Goal: Information Seeking & Learning: Check status

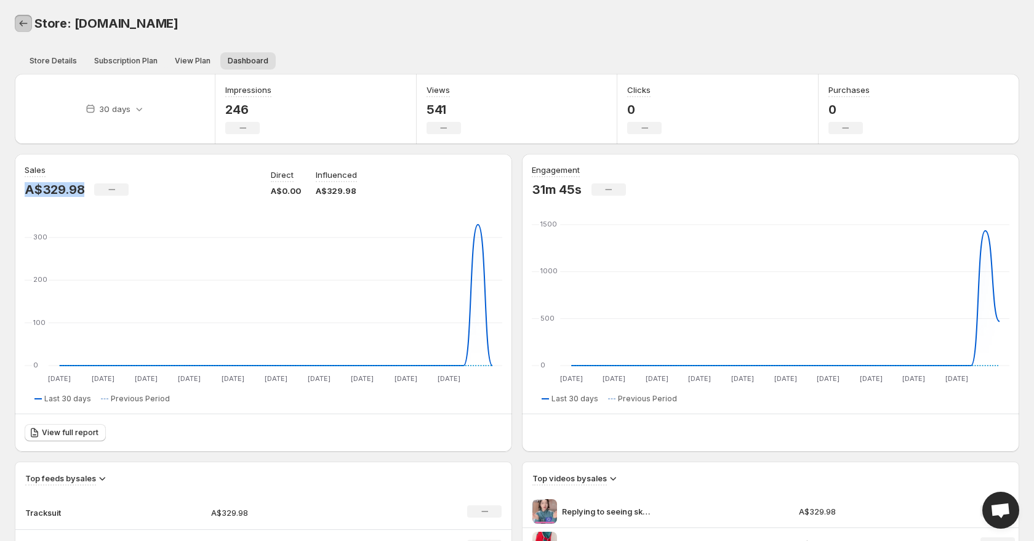
click at [30, 20] on link "Back" at bounding box center [23, 23] width 17 height 17
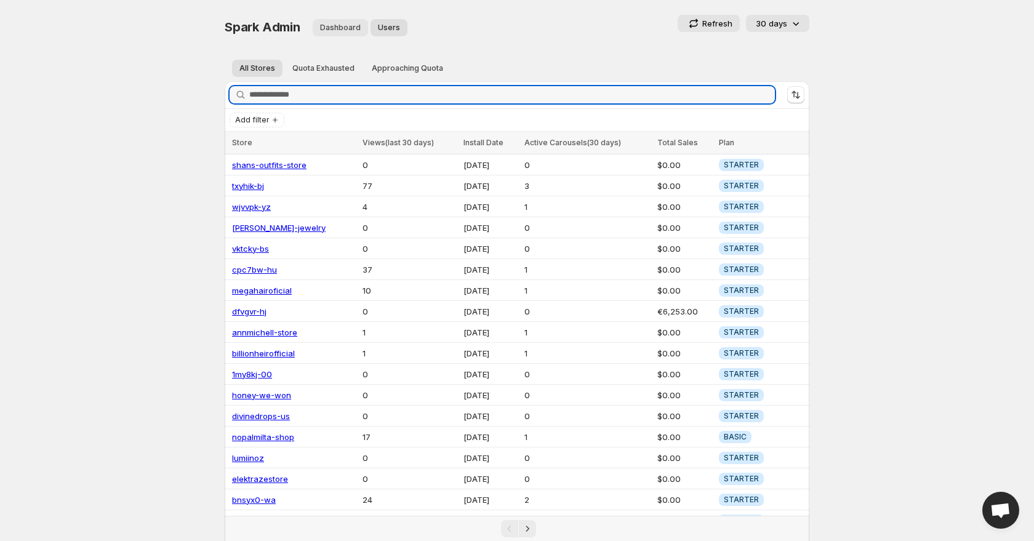
click at [338, 27] on span "Dashboard" at bounding box center [340, 28] width 41 height 10
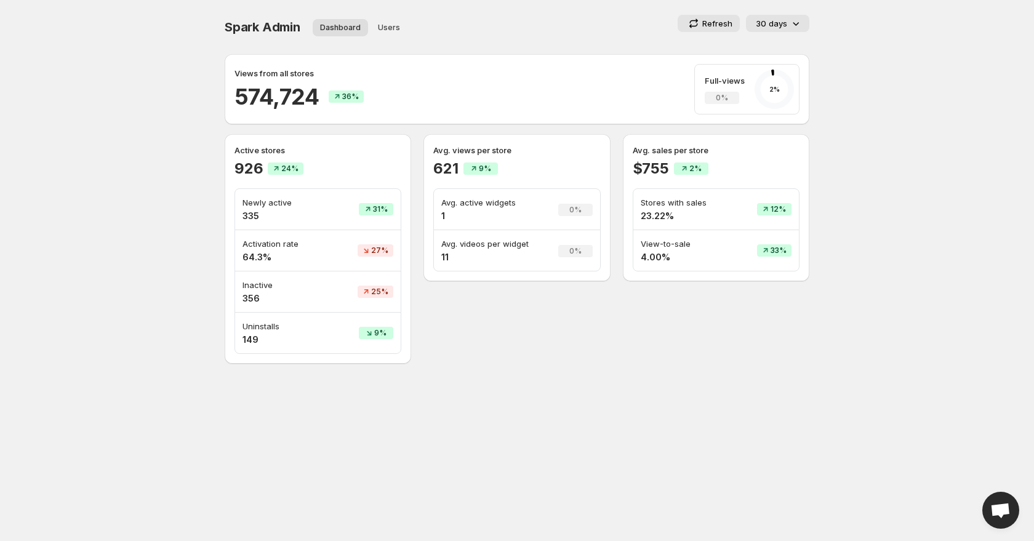
click at [775, 20] on p "30 days" at bounding box center [771, 23] width 31 height 12
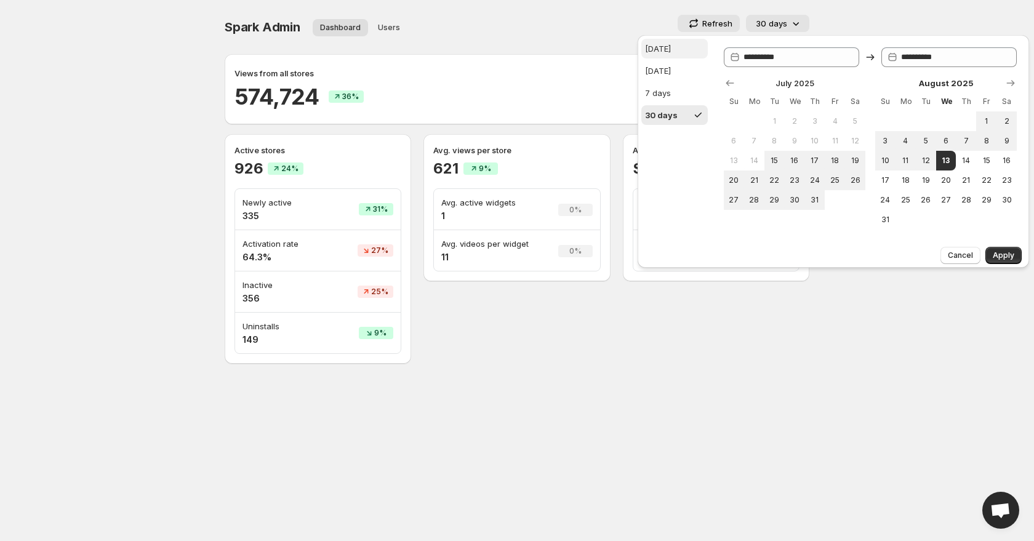
click at [667, 39] on button "[DATE]" at bounding box center [675, 49] width 66 height 20
type input "**********"
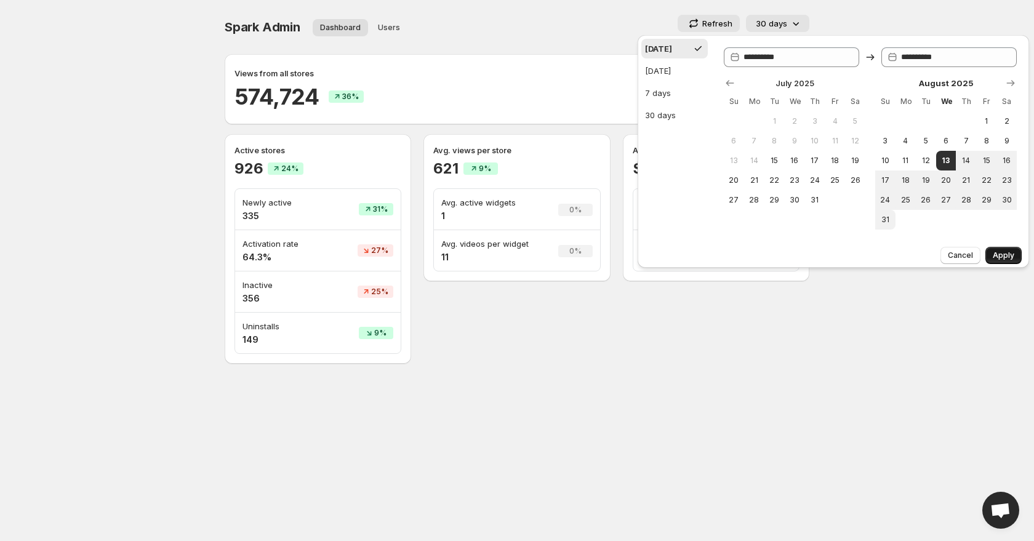
click at [1005, 252] on span "Apply" at bounding box center [1004, 256] width 22 height 10
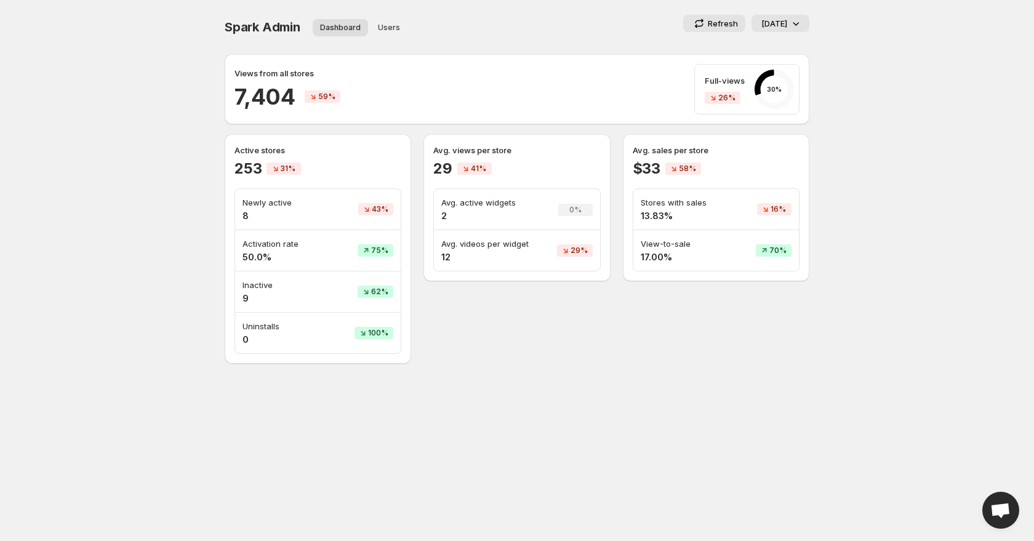
click at [722, 25] on p "Refresh" at bounding box center [723, 23] width 30 height 12
click at [772, 26] on p "[DATE]" at bounding box center [775, 23] width 26 height 12
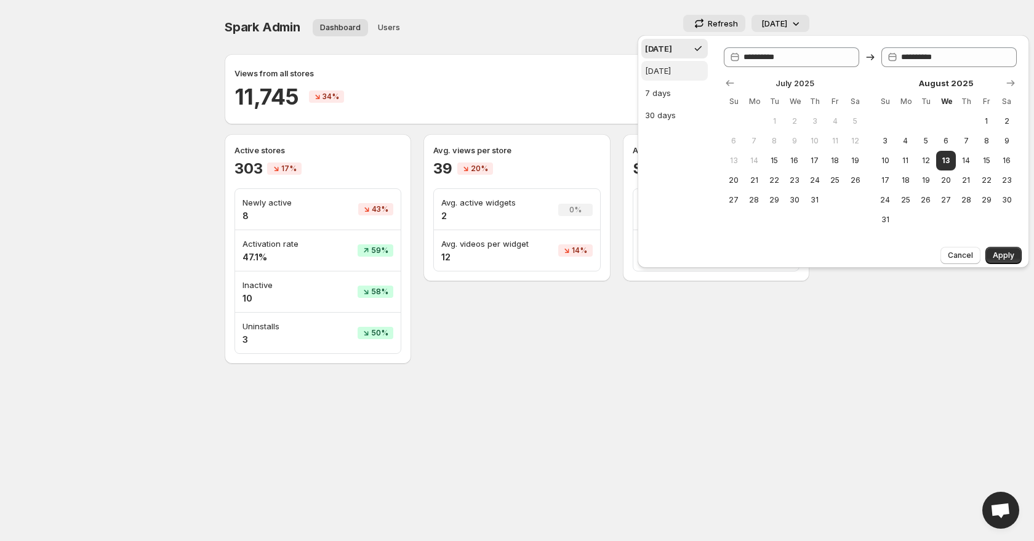
click at [669, 79] on button "[DATE]" at bounding box center [675, 71] width 66 height 20
type input "**********"
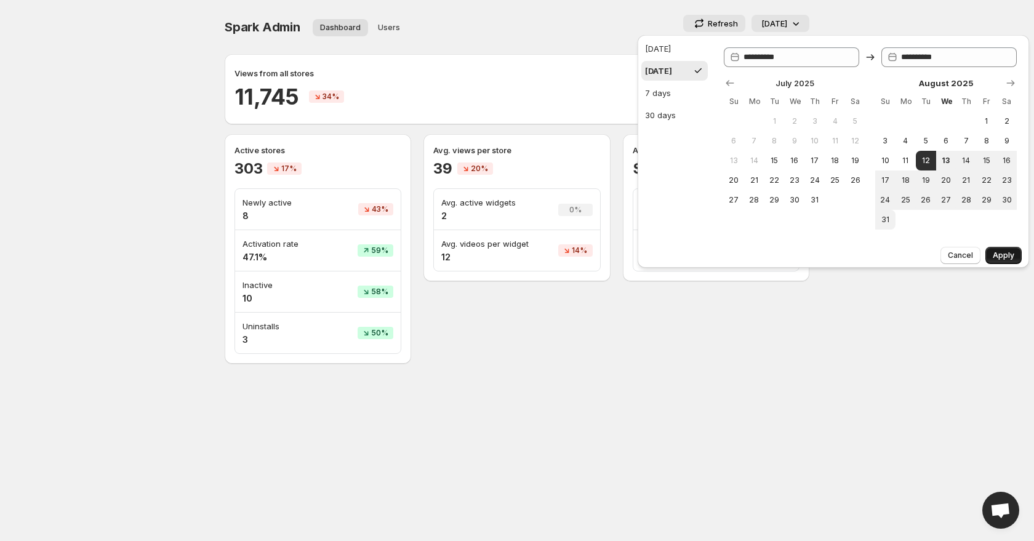
click at [1007, 251] on span "Apply" at bounding box center [1004, 256] width 22 height 10
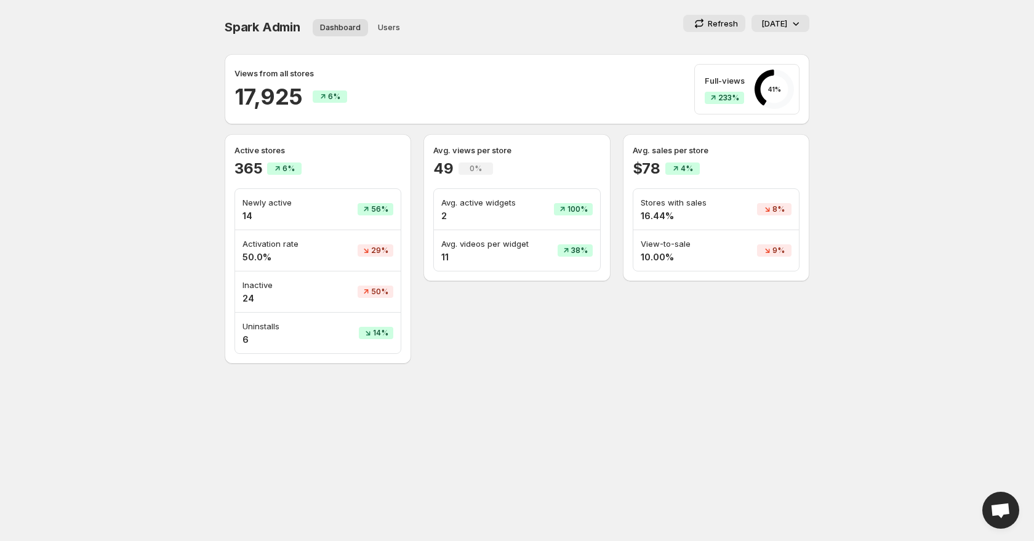
click at [783, 17] on p "[DATE]" at bounding box center [775, 23] width 26 height 12
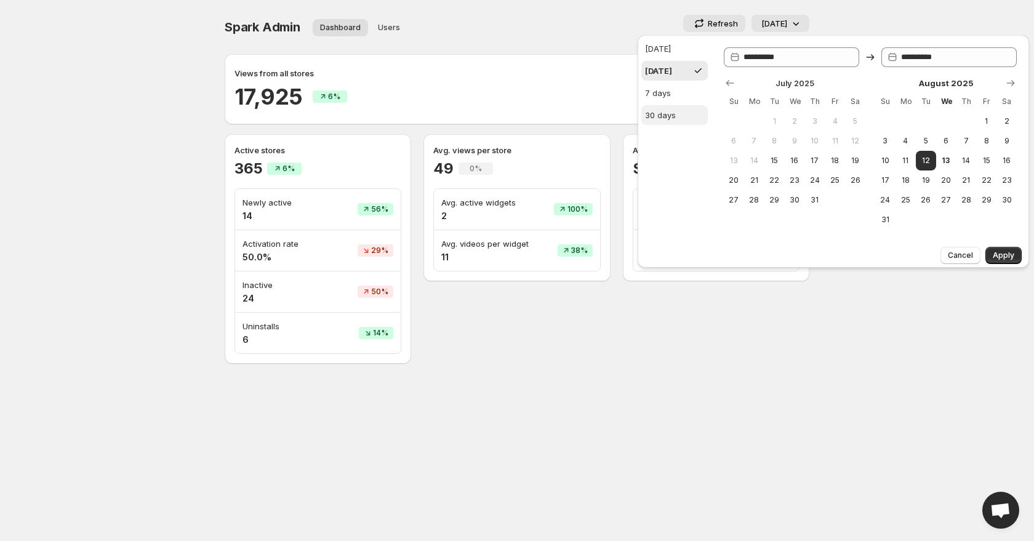
click at [675, 110] on div "30 days" at bounding box center [660, 115] width 31 height 12
type input "**********"
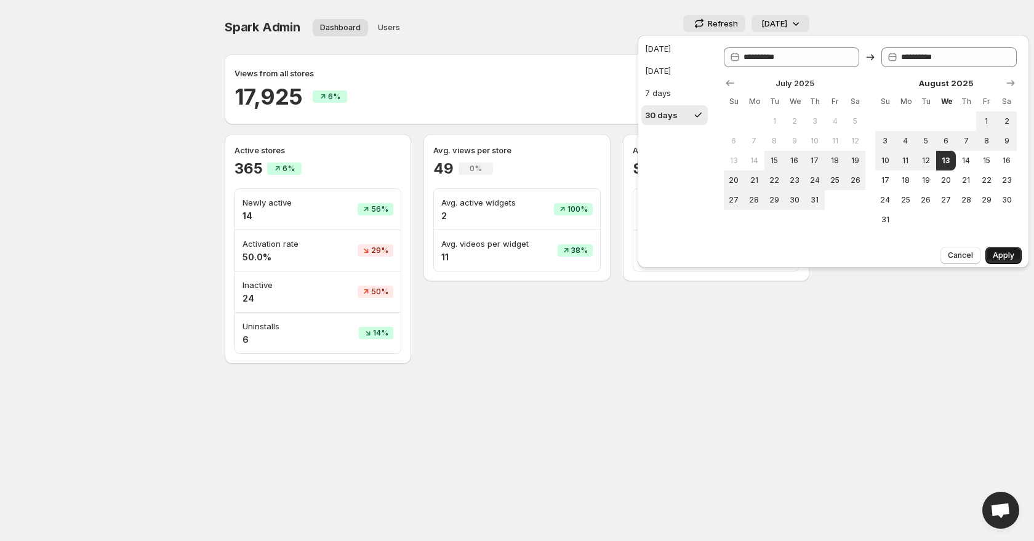
click at [1018, 258] on button "Apply" at bounding box center [1004, 255] width 36 height 17
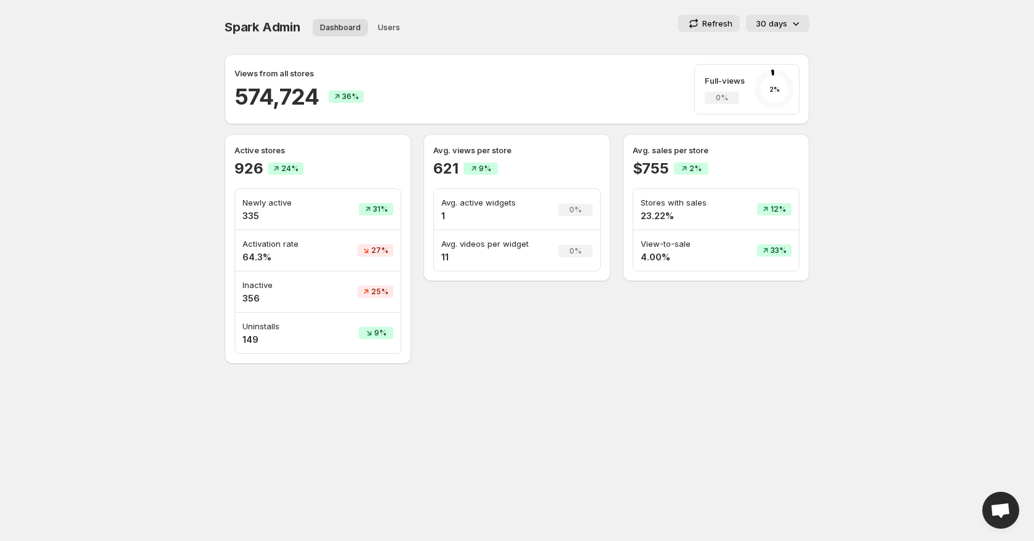
click at [790, 20] on icon at bounding box center [796, 23] width 12 height 12
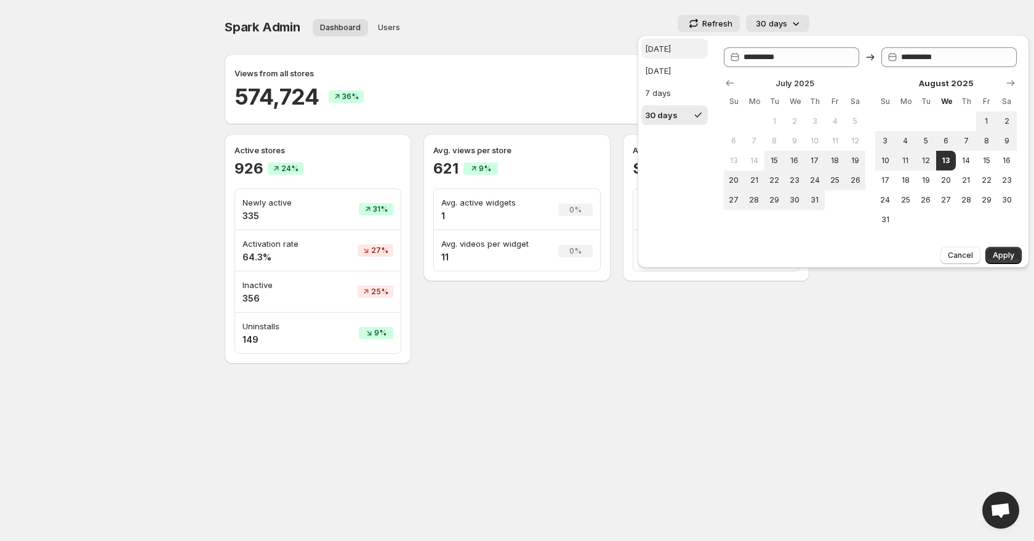
click at [684, 54] on button "[DATE]" at bounding box center [675, 49] width 66 height 20
type input "**********"
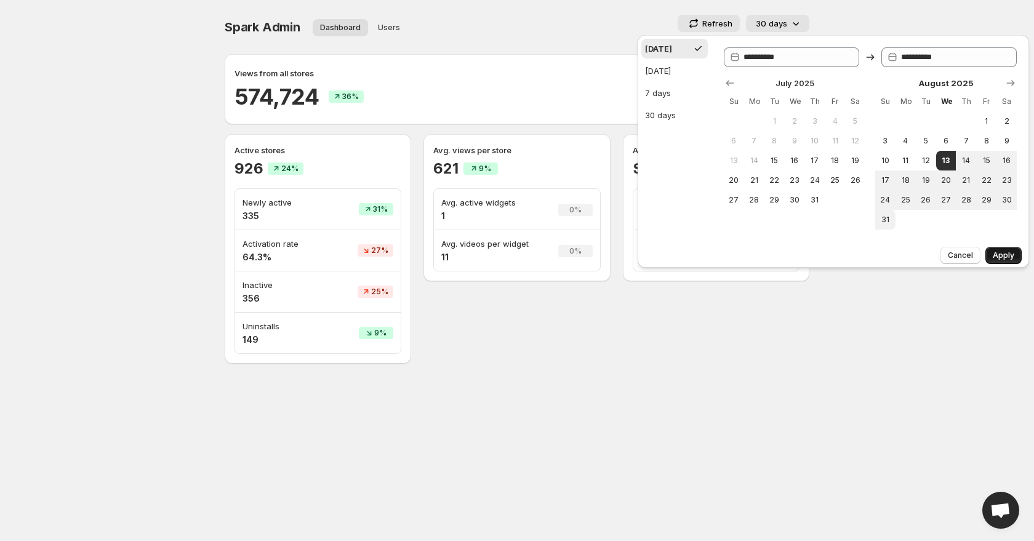
click at [1015, 251] on button "Apply" at bounding box center [1004, 255] width 36 height 17
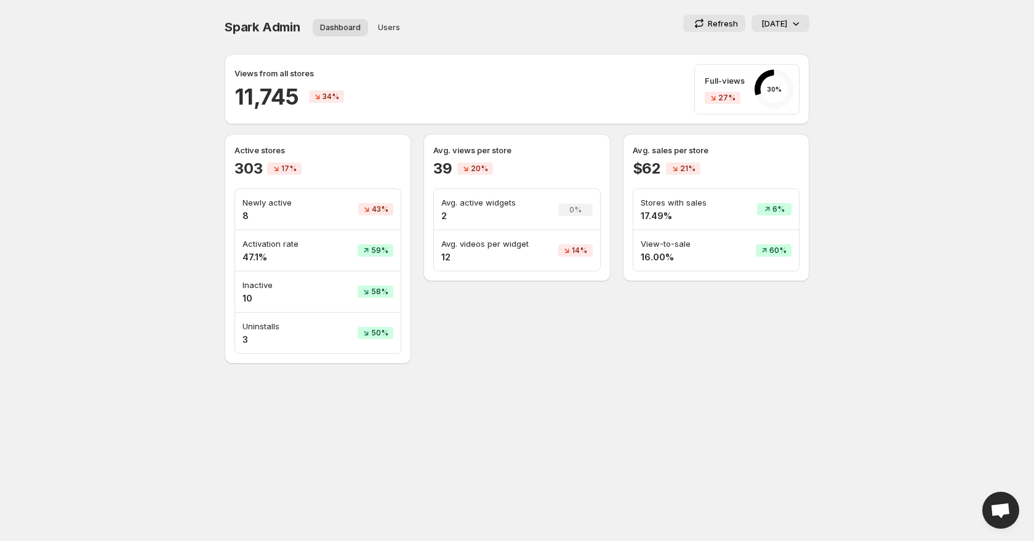
click at [794, 22] on icon at bounding box center [796, 23] width 12 height 12
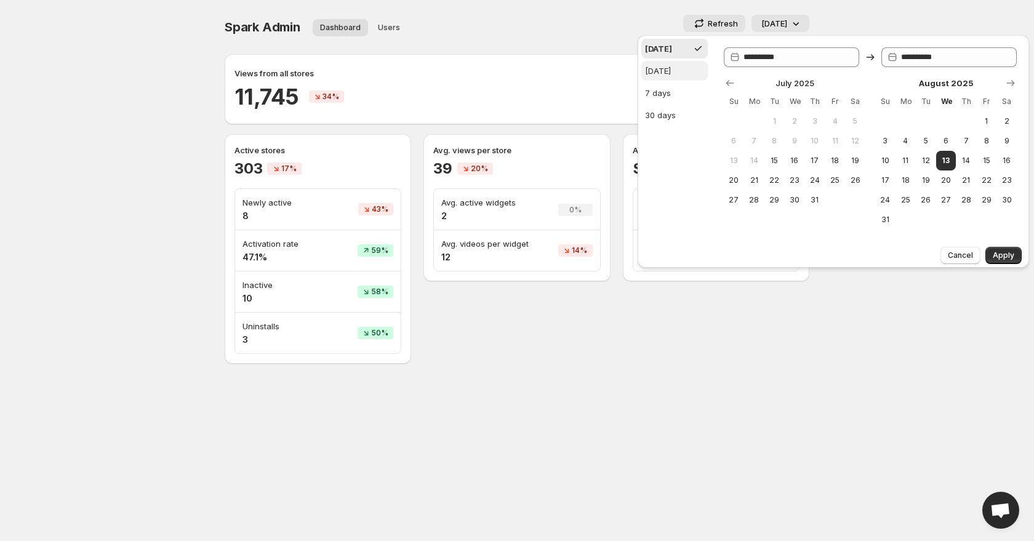
click at [687, 67] on button "[DATE]" at bounding box center [675, 71] width 66 height 20
type input "**********"
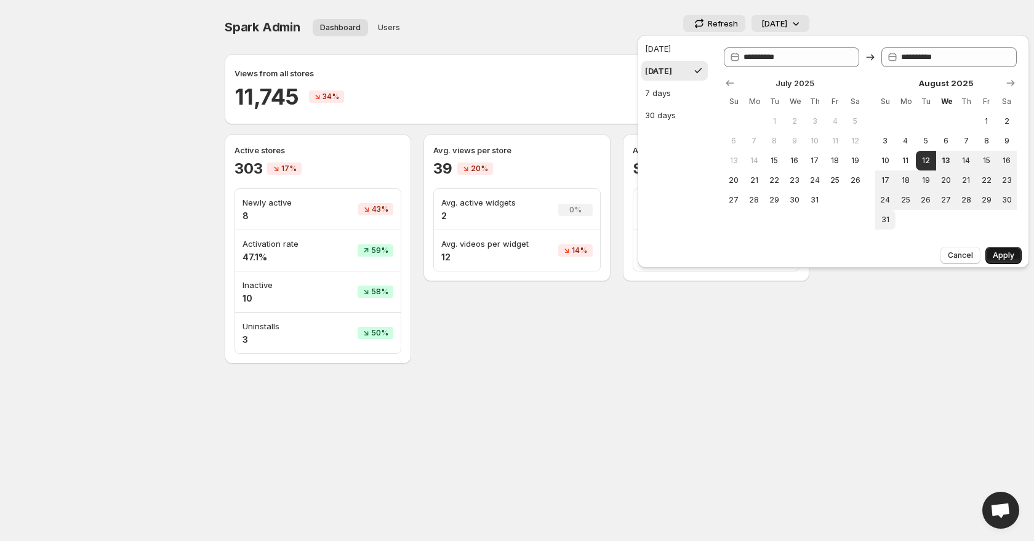
click at [1006, 252] on span "Apply" at bounding box center [1004, 256] width 22 height 10
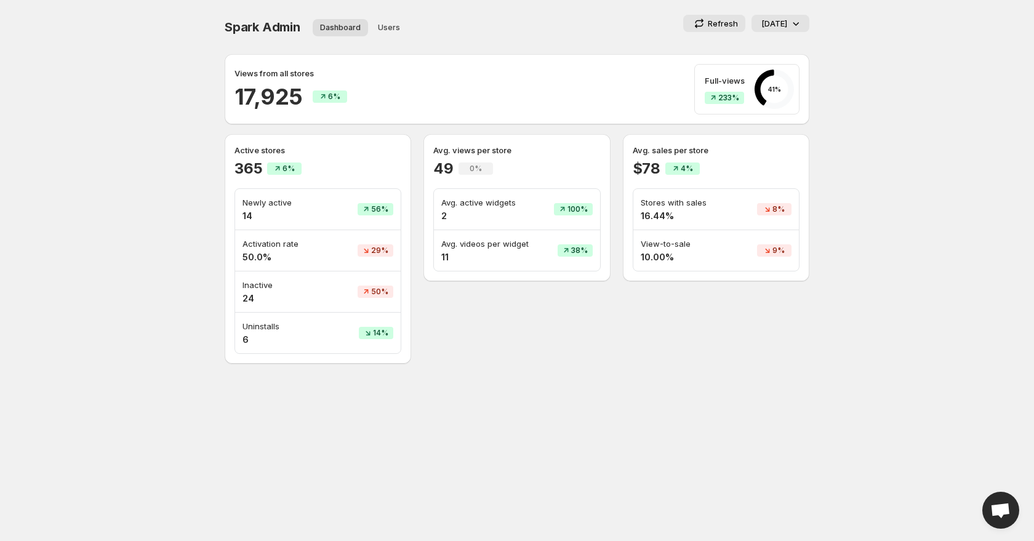
click at [779, 18] on p "[DATE]" at bounding box center [775, 23] width 26 height 12
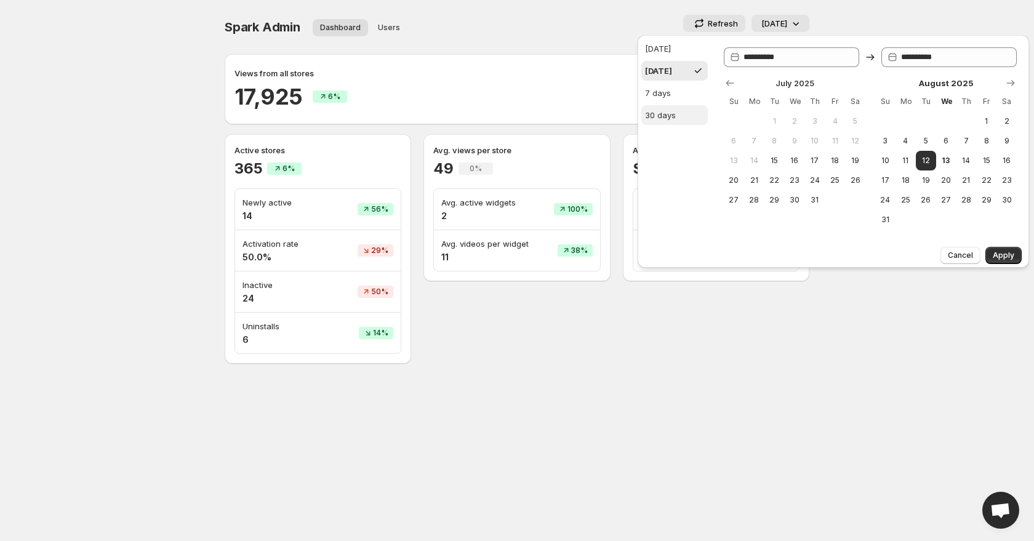
click at [678, 118] on button "30 days" at bounding box center [675, 115] width 66 height 20
type input "**********"
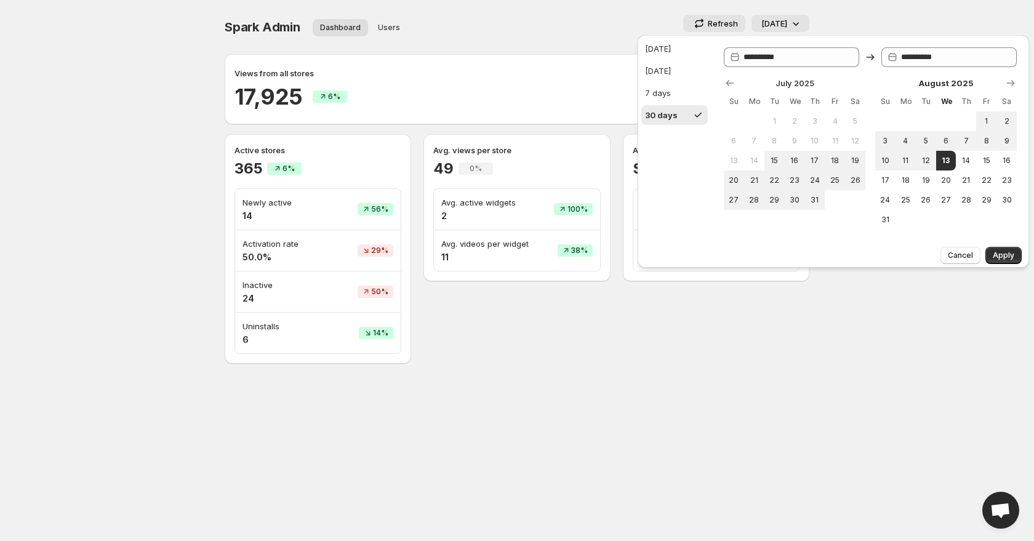
click at [1009, 246] on div "Cancel Apply" at bounding box center [834, 255] width 392 height 26
click at [1009, 258] on span "Apply" at bounding box center [1004, 256] width 22 height 10
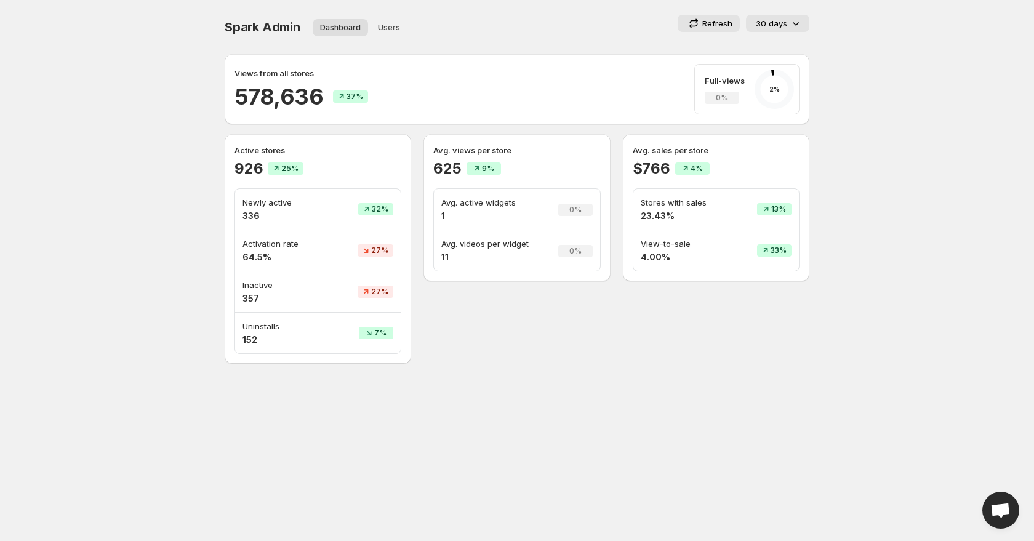
click at [123, 251] on body "Home Feeds Videos Subscription Settings Spark Admin. This page is ready Spark A…" at bounding box center [517, 270] width 1034 height 541
click at [383, 30] on span "Users" at bounding box center [389, 28] width 22 height 10
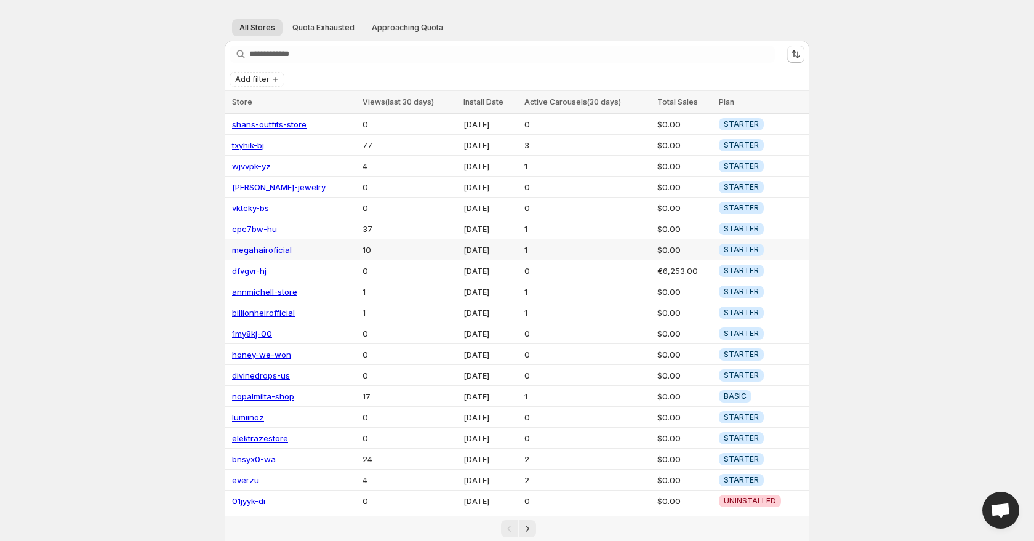
scroll to position [57, 0]
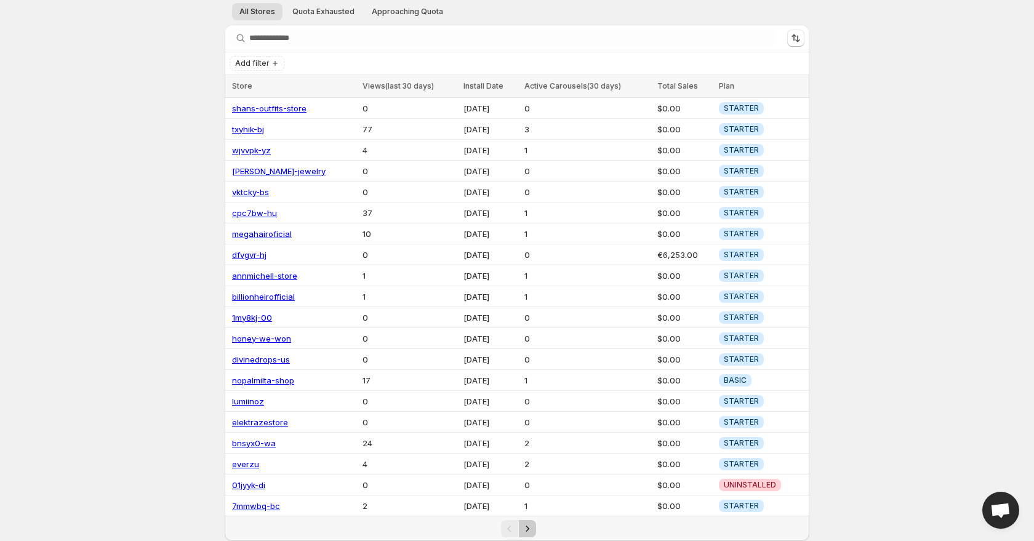
click at [526, 534] on icon "Next" at bounding box center [527, 529] width 12 height 12
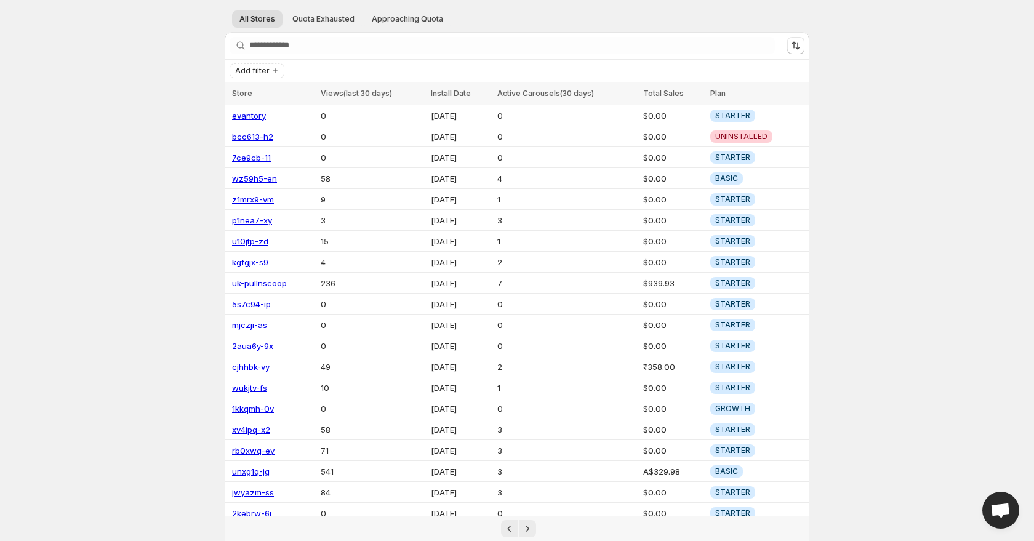
scroll to position [57, 0]
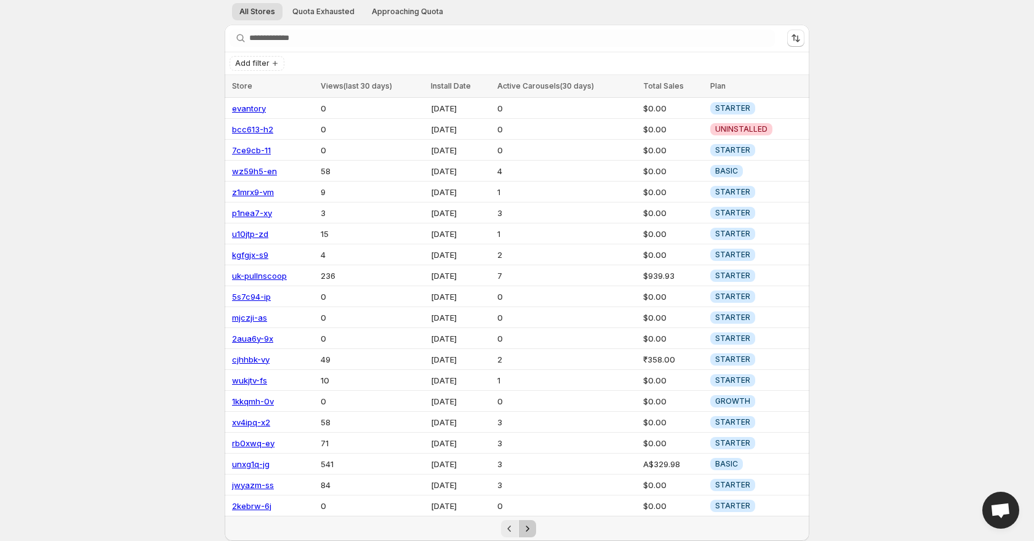
click at [533, 525] on icon "Next" at bounding box center [527, 529] width 12 height 12
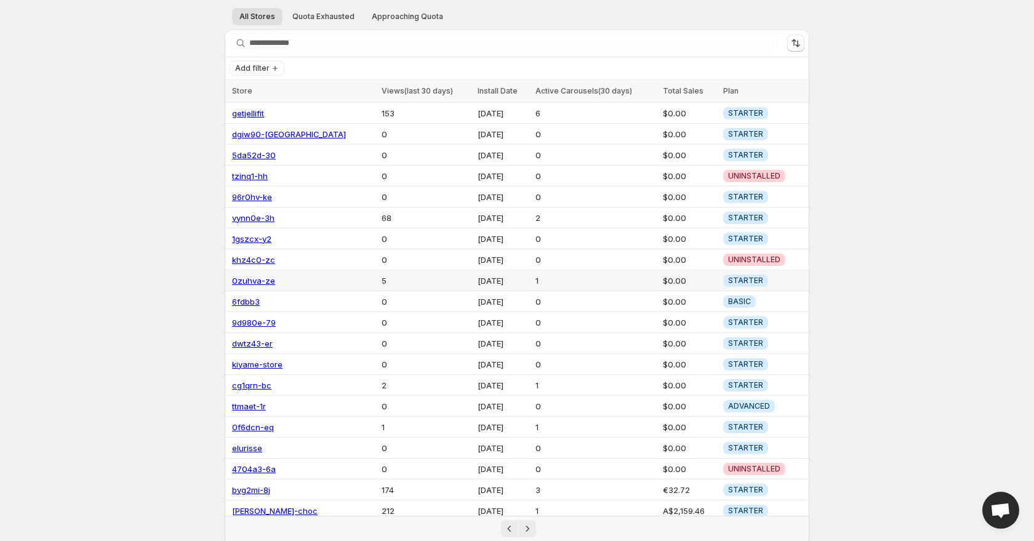
scroll to position [57, 0]
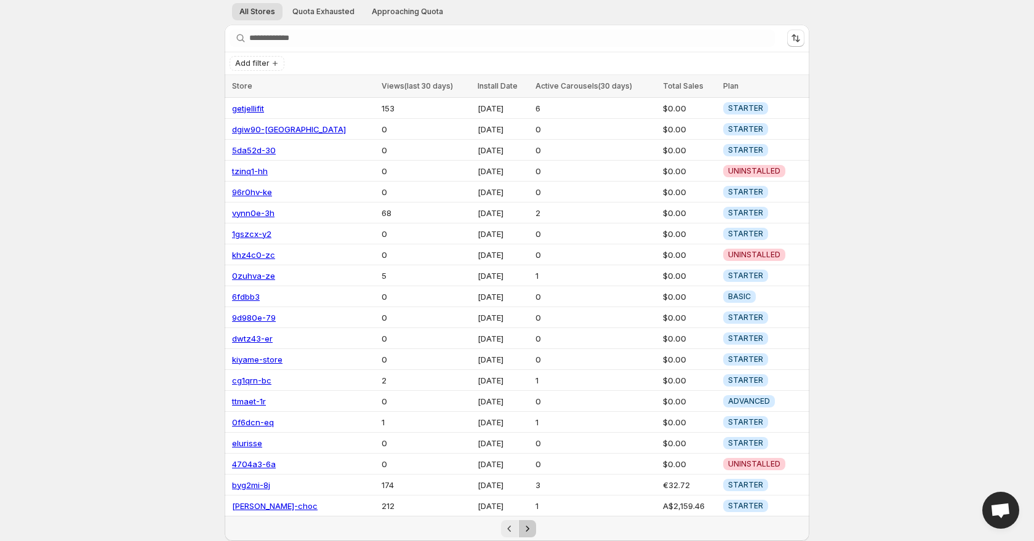
click at [531, 524] on icon "Next" at bounding box center [527, 529] width 12 height 12
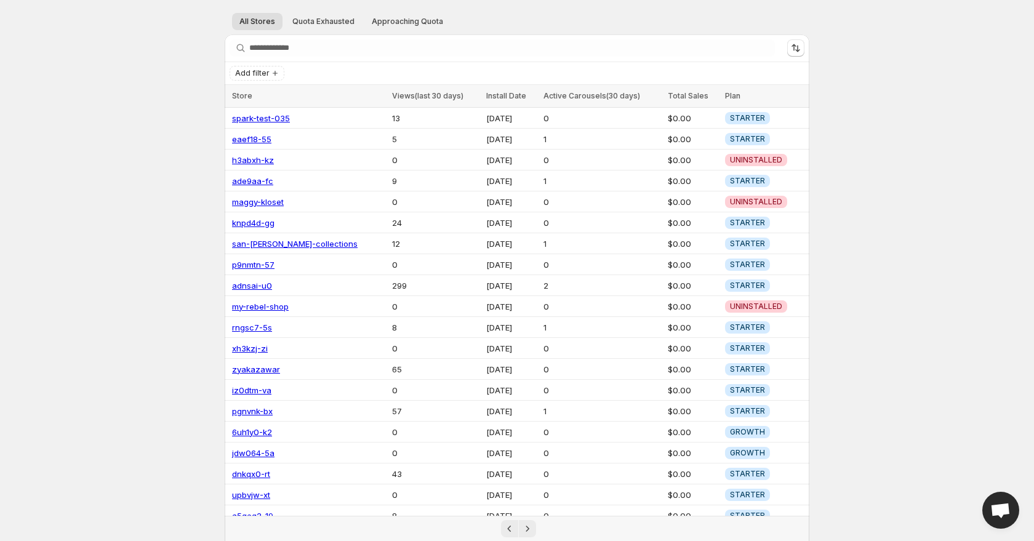
scroll to position [57, 0]
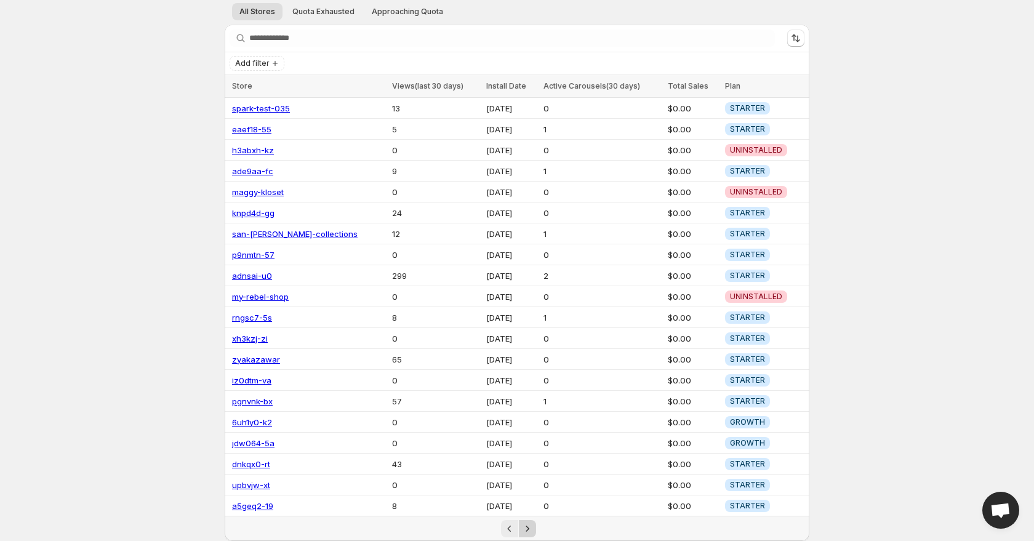
click at [529, 521] on button "Next" at bounding box center [527, 528] width 17 height 17
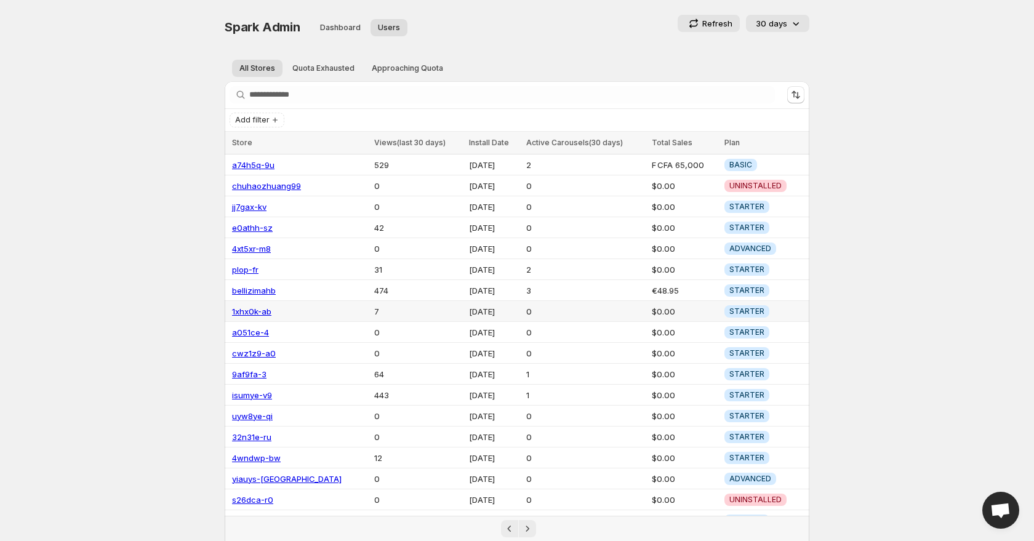
scroll to position [57, 0]
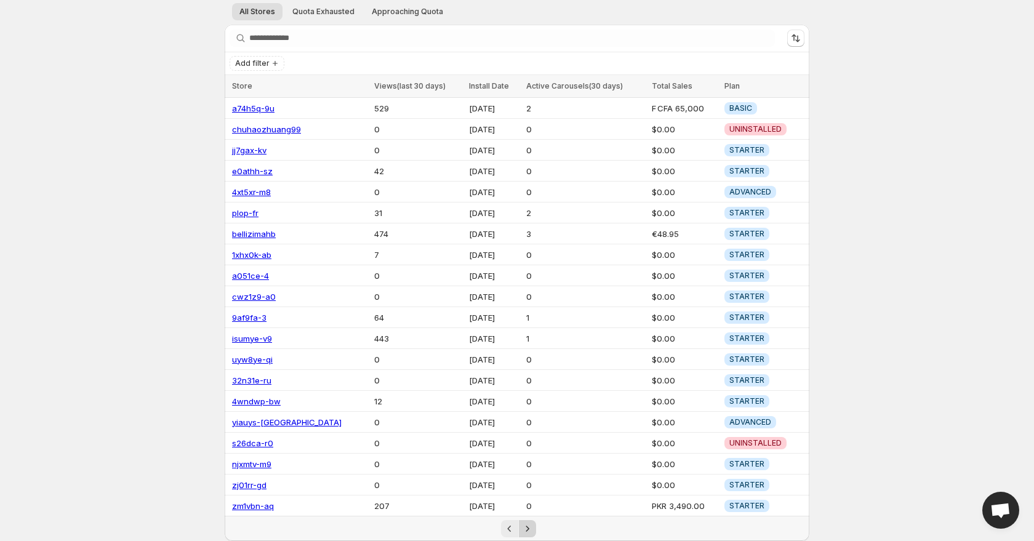
click at [528, 533] on icon "Next" at bounding box center [527, 529] width 12 height 12
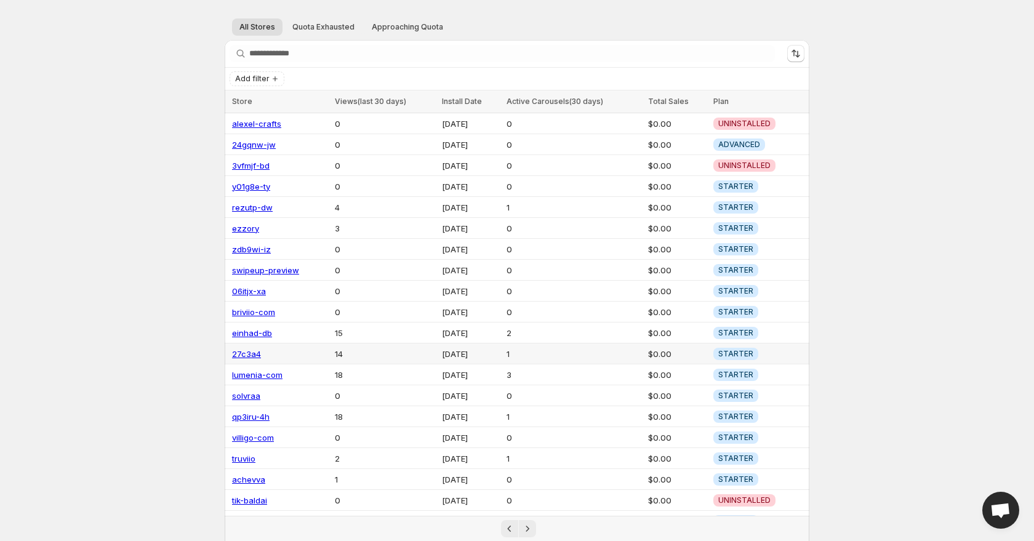
scroll to position [57, 0]
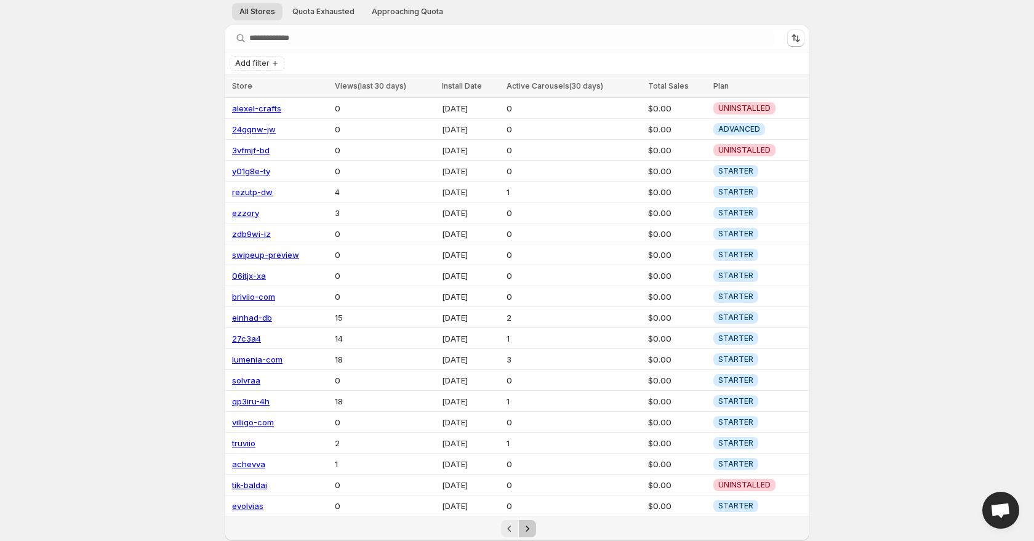
click at [532, 527] on icon "Next" at bounding box center [527, 529] width 12 height 12
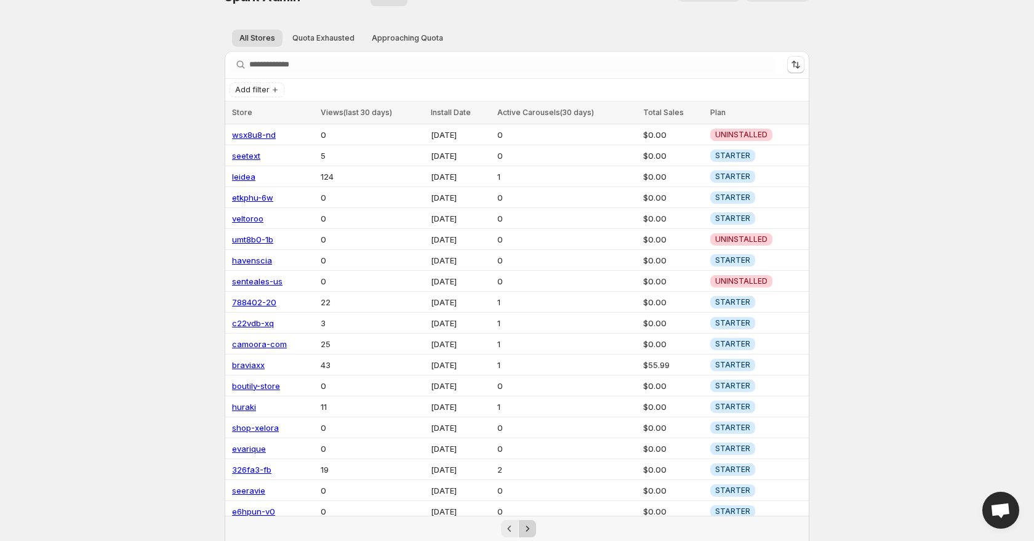
scroll to position [57, 0]
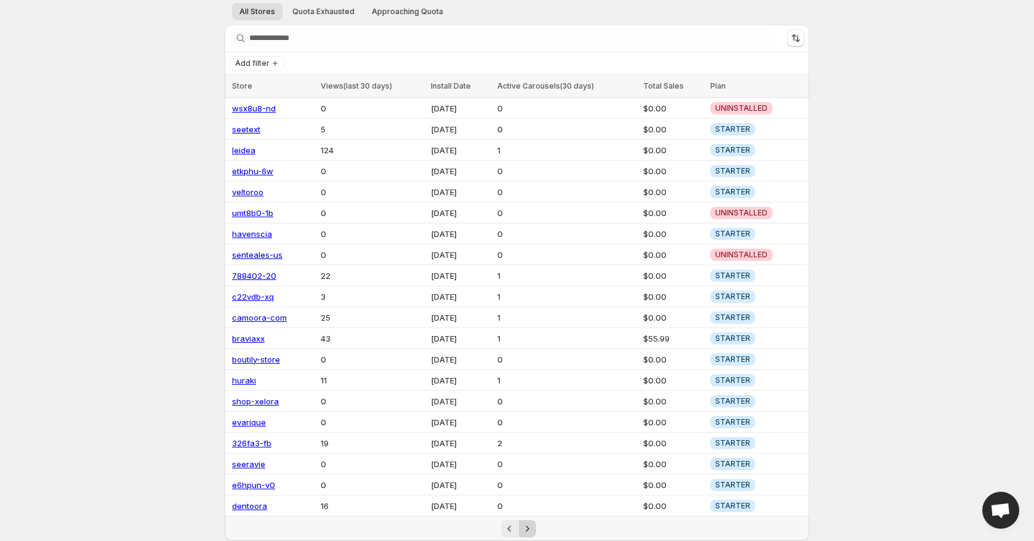
click at [530, 533] on icon "Next" at bounding box center [527, 529] width 12 height 12
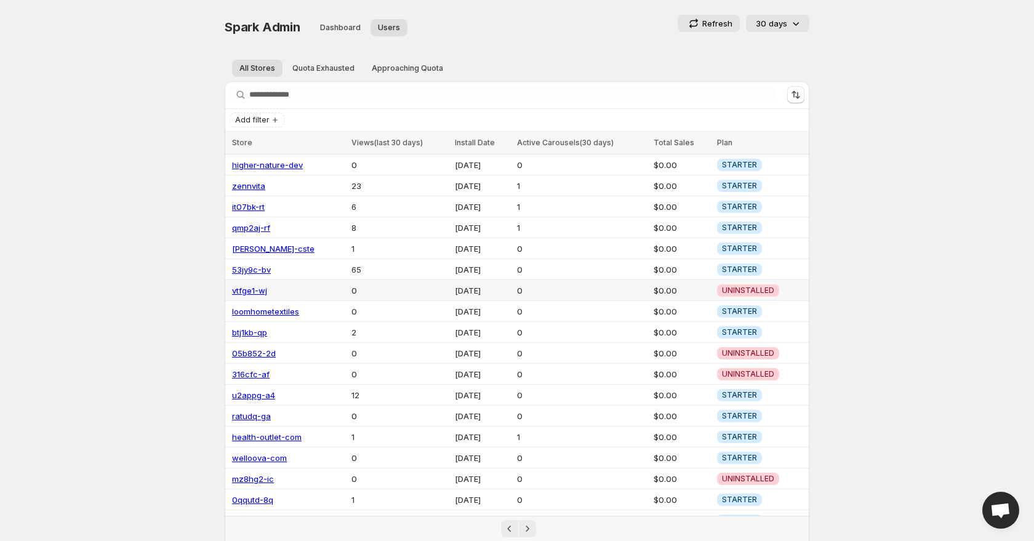
scroll to position [57, 0]
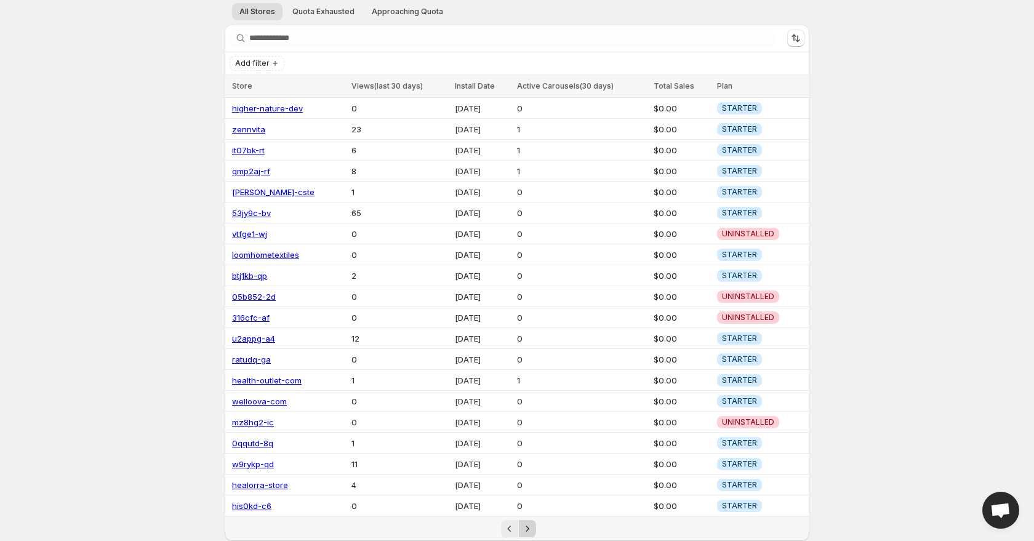
click at [531, 529] on icon "Next" at bounding box center [527, 529] width 12 height 12
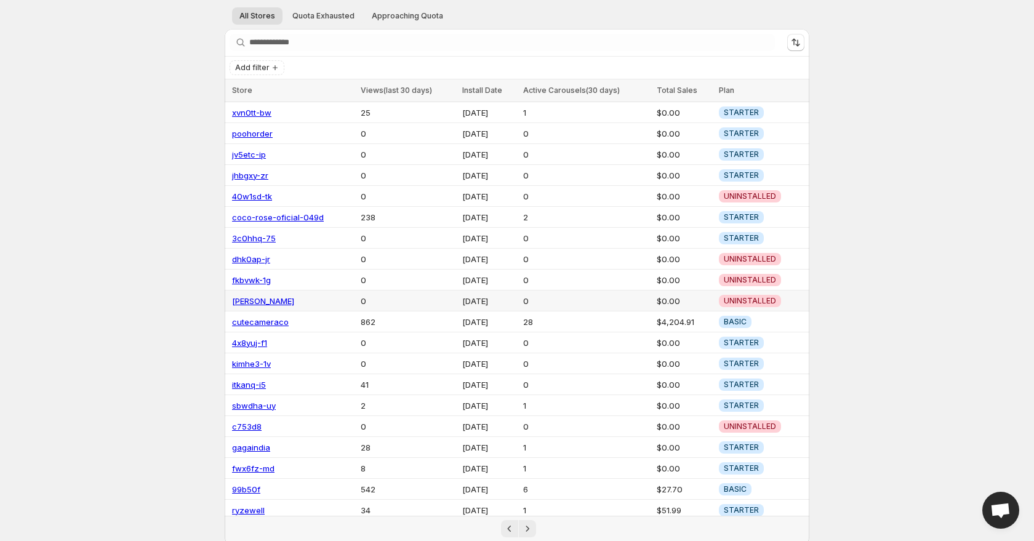
scroll to position [57, 0]
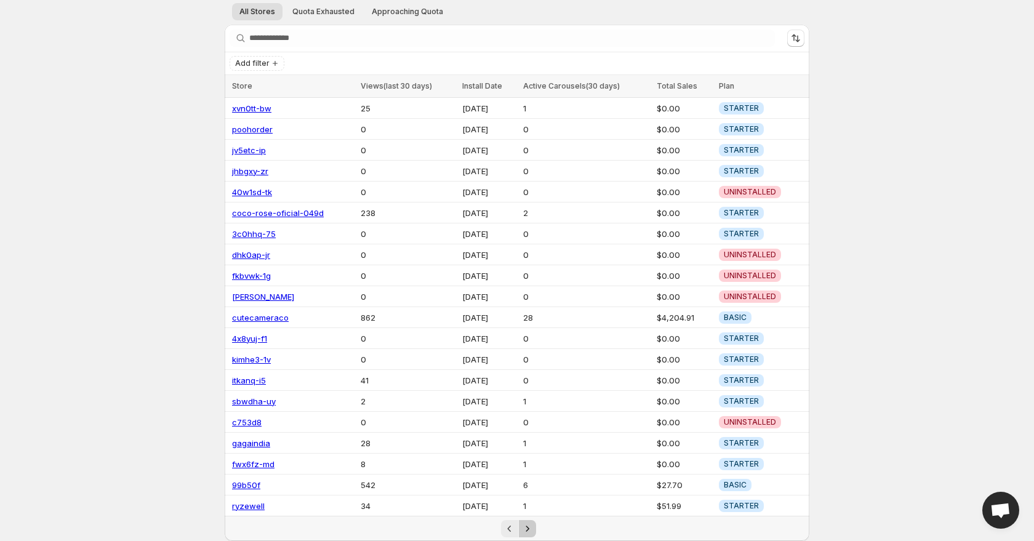
click at [530, 526] on icon "Next" at bounding box center [527, 529] width 12 height 12
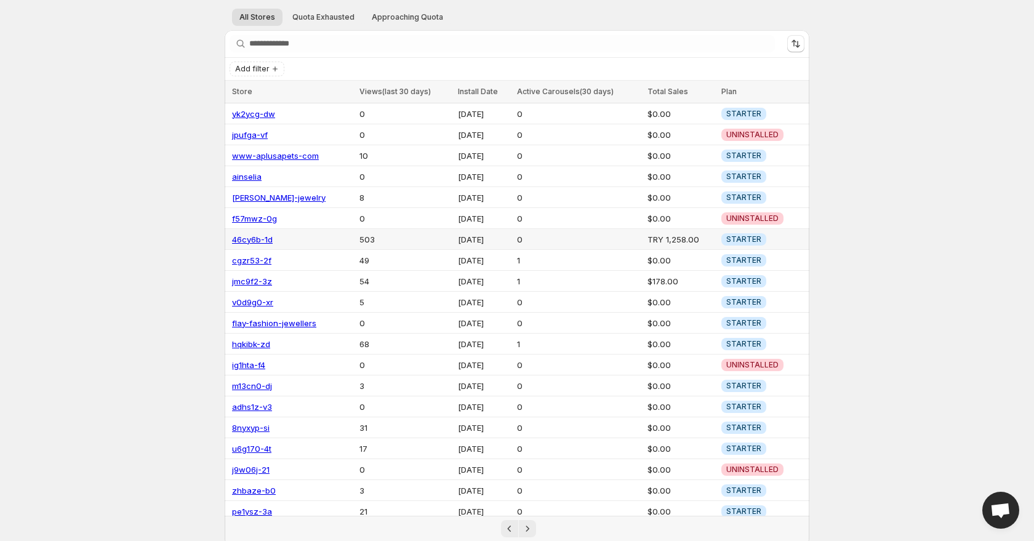
scroll to position [57, 0]
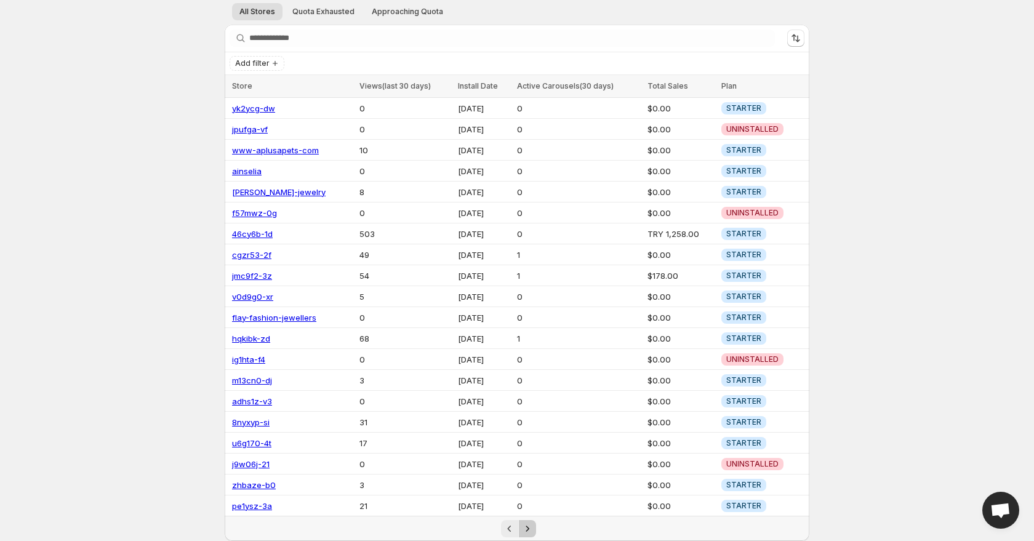
click at [532, 528] on icon "Next" at bounding box center [527, 529] width 12 height 12
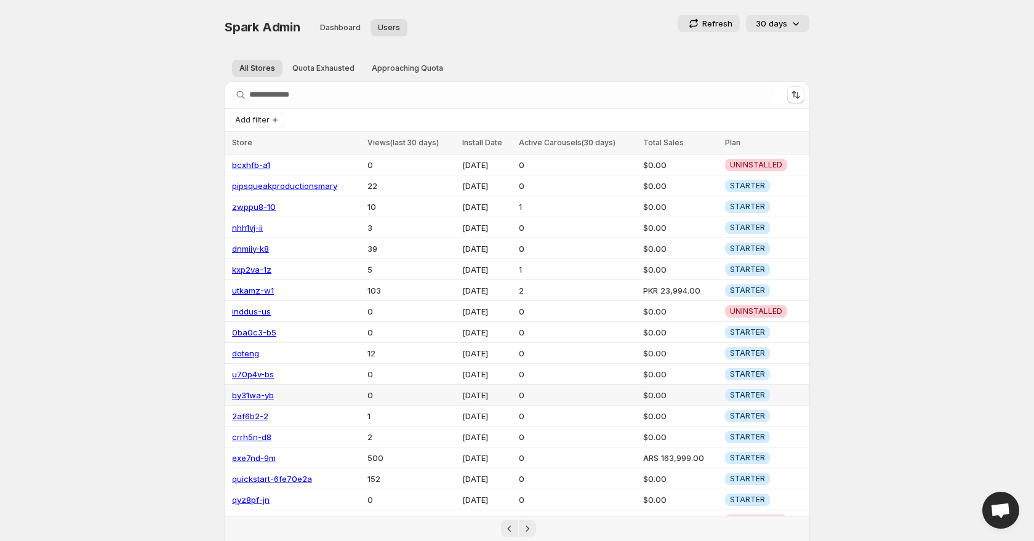
scroll to position [57, 0]
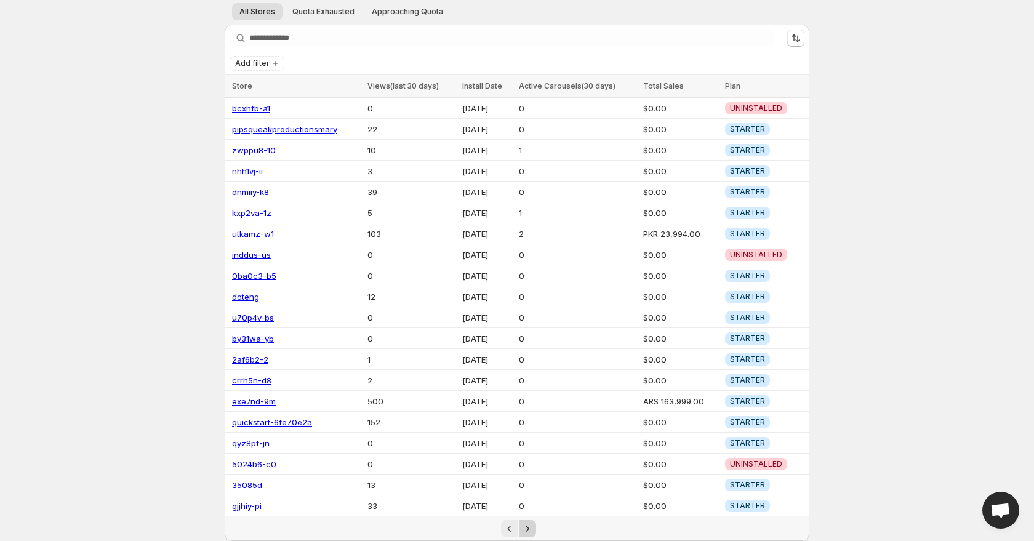
click at [530, 530] on icon "Next" at bounding box center [527, 529] width 12 height 12
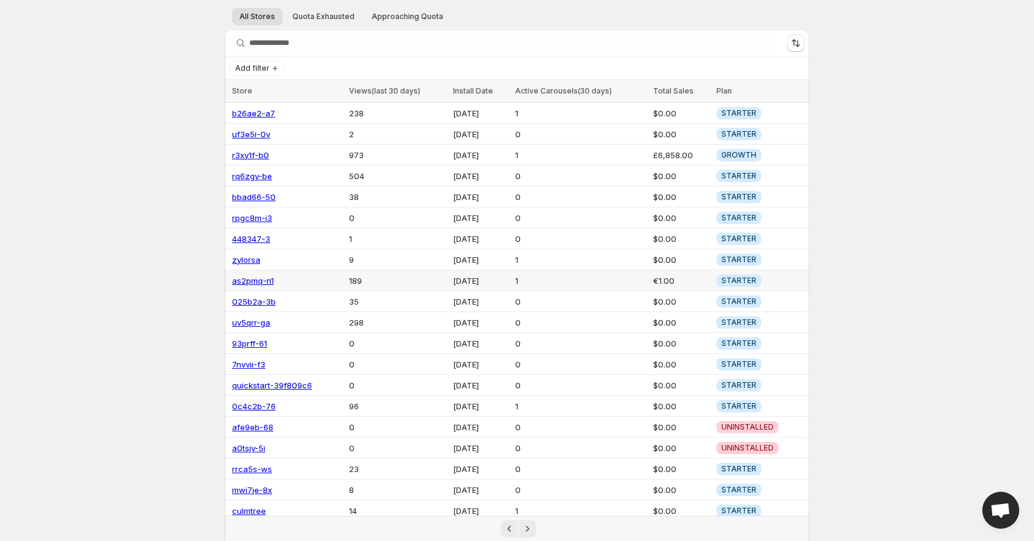
scroll to position [57, 0]
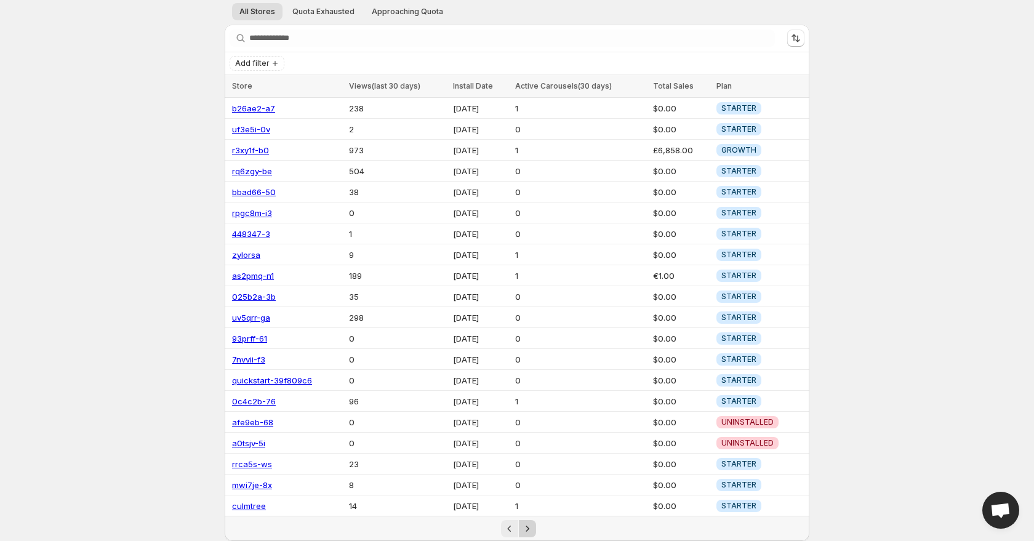
click at [530, 534] on icon "Next" at bounding box center [527, 529] width 12 height 12
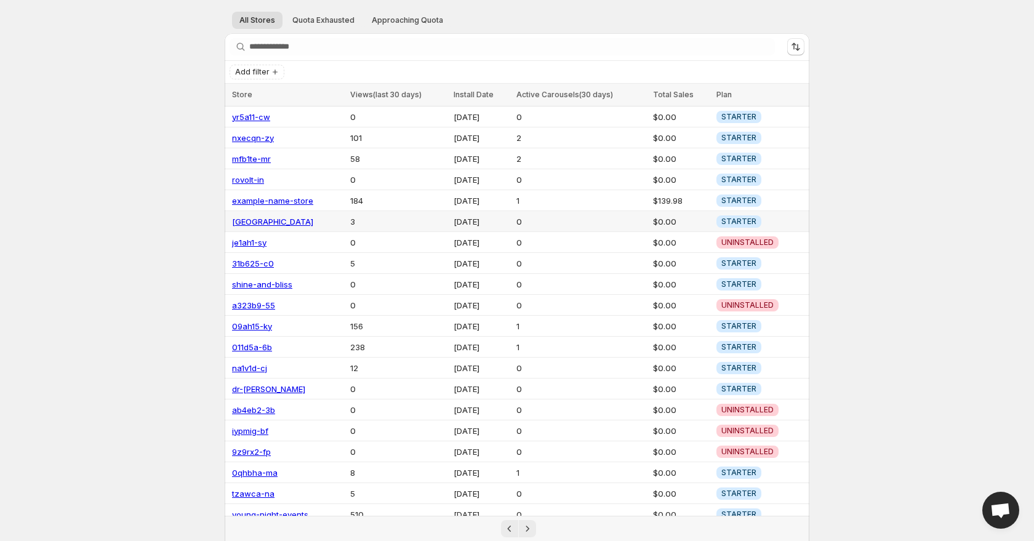
scroll to position [57, 0]
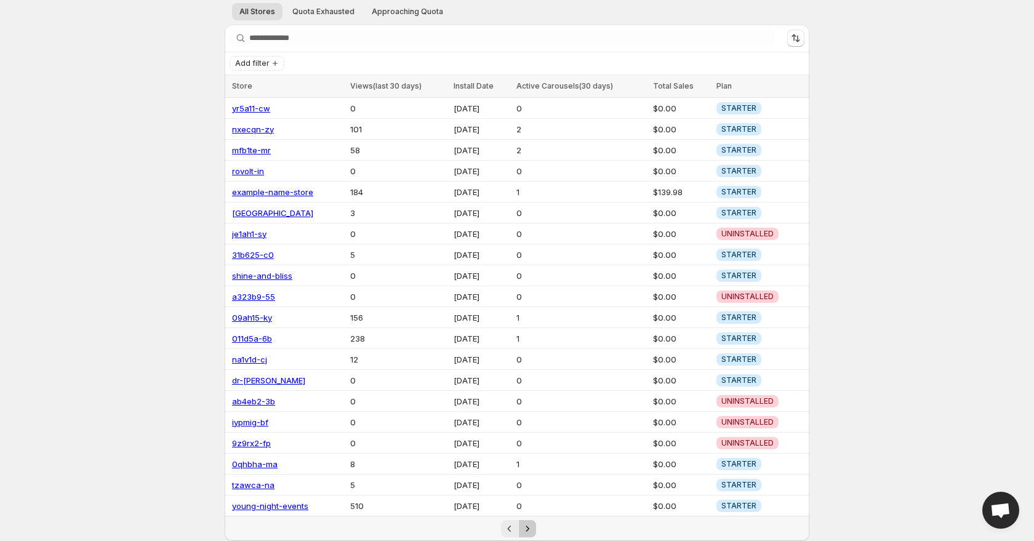
click at [531, 530] on icon "Next" at bounding box center [527, 529] width 12 height 12
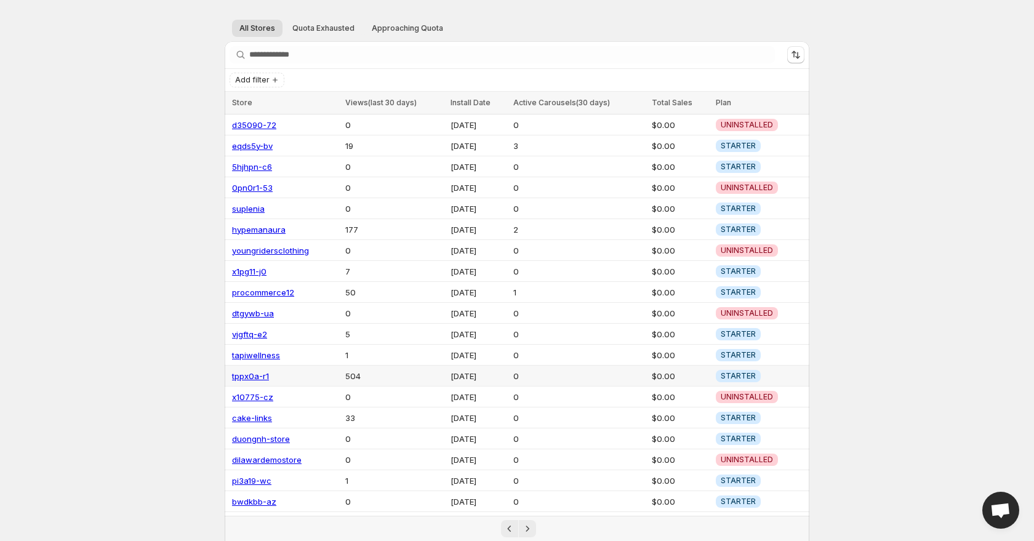
scroll to position [57, 0]
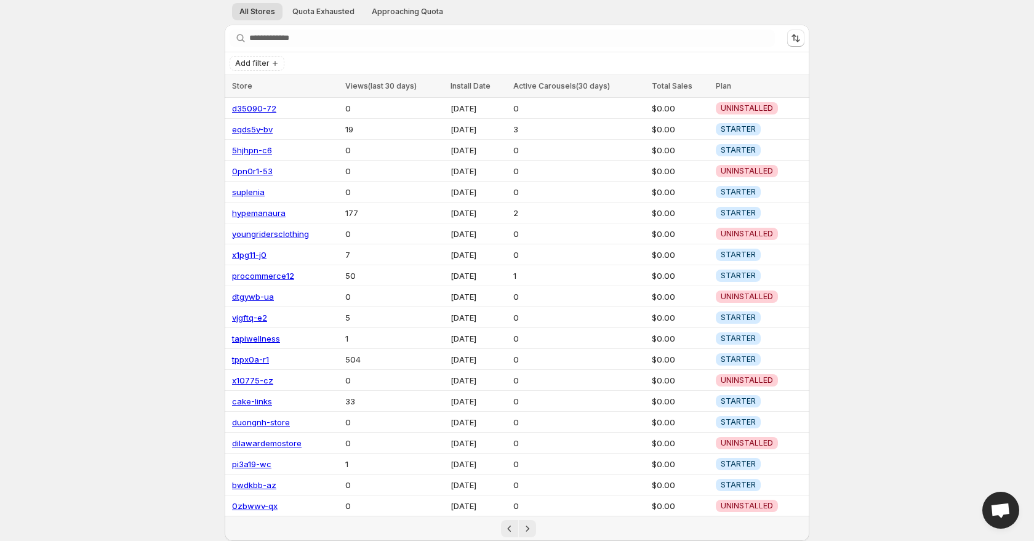
click at [536, 527] on div "Pagination" at bounding box center [518, 528] width 573 height 17
click at [531, 529] on icon "Next" at bounding box center [527, 529] width 12 height 12
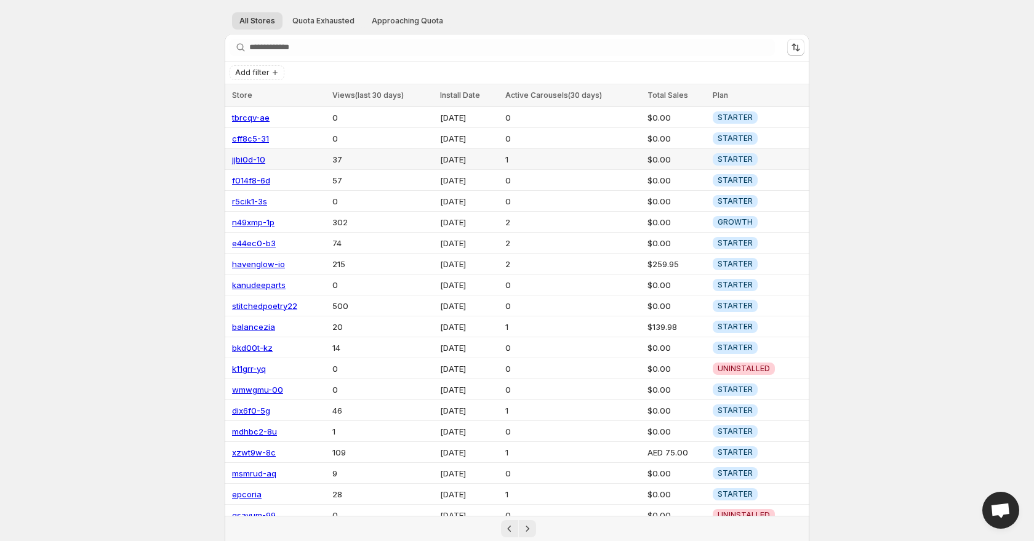
scroll to position [57, 0]
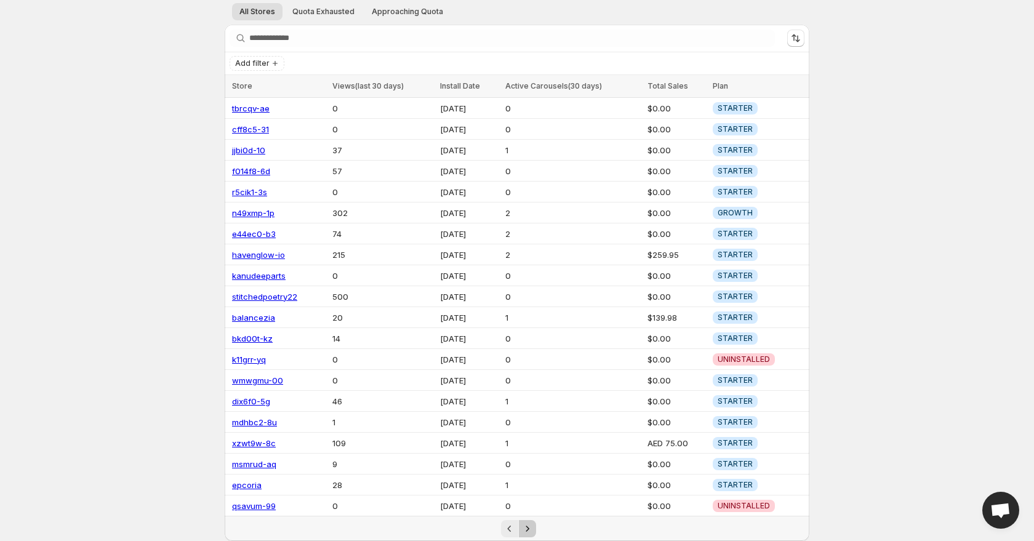
click at [533, 527] on icon "Next" at bounding box center [527, 529] width 12 height 12
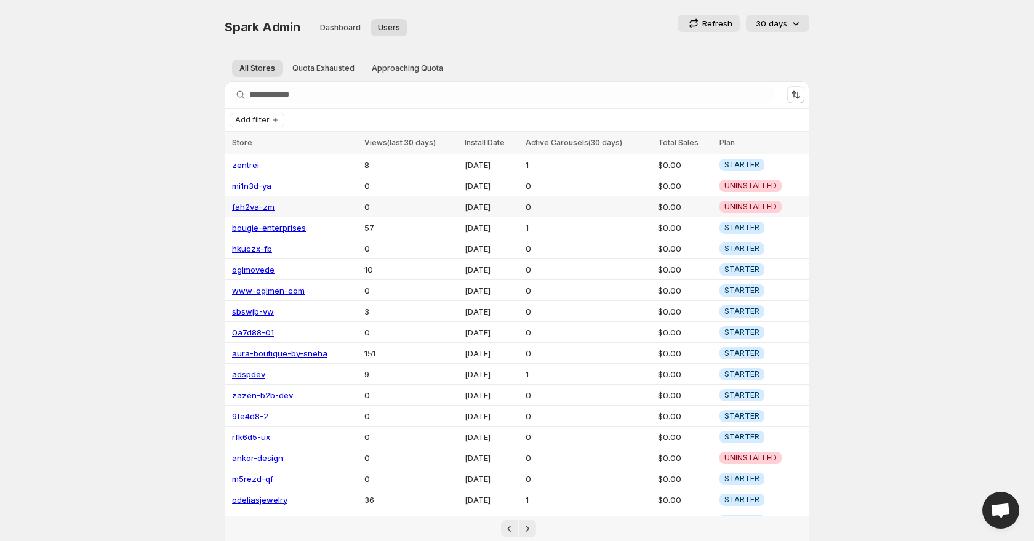
scroll to position [57, 0]
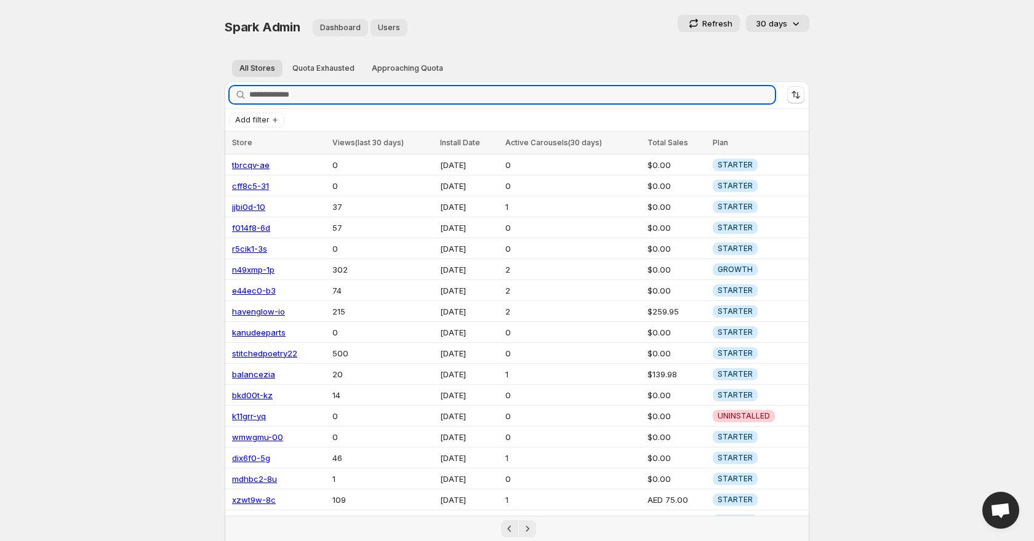
click at [342, 30] on span "Dashboard" at bounding box center [340, 28] width 41 height 10
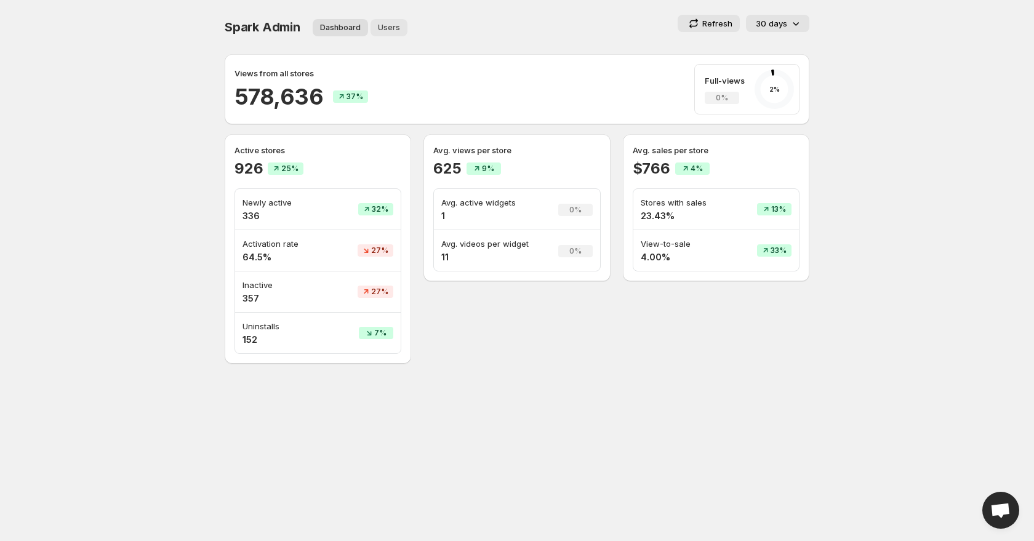
click at [386, 26] on span "Users" at bounding box center [389, 28] width 22 height 10
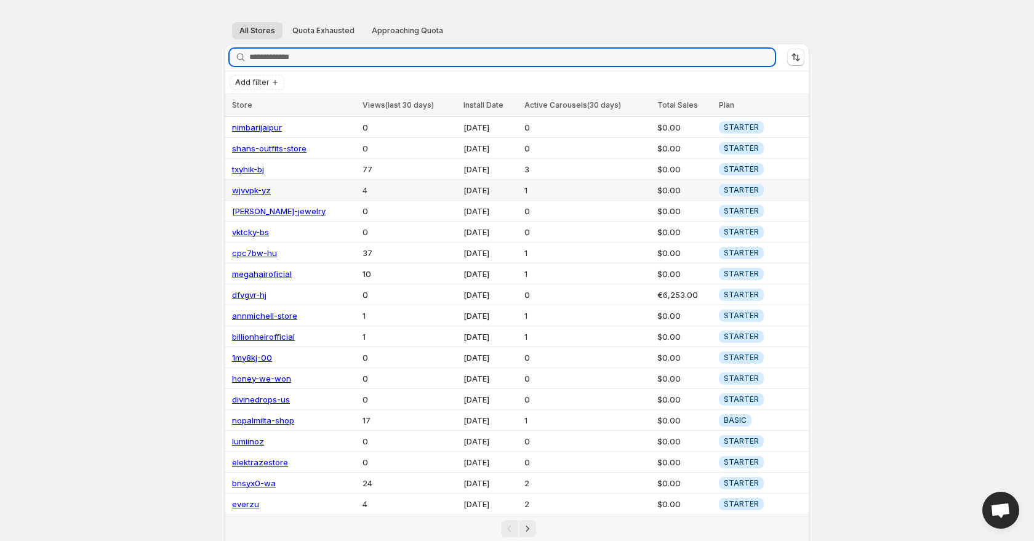
scroll to position [57, 0]
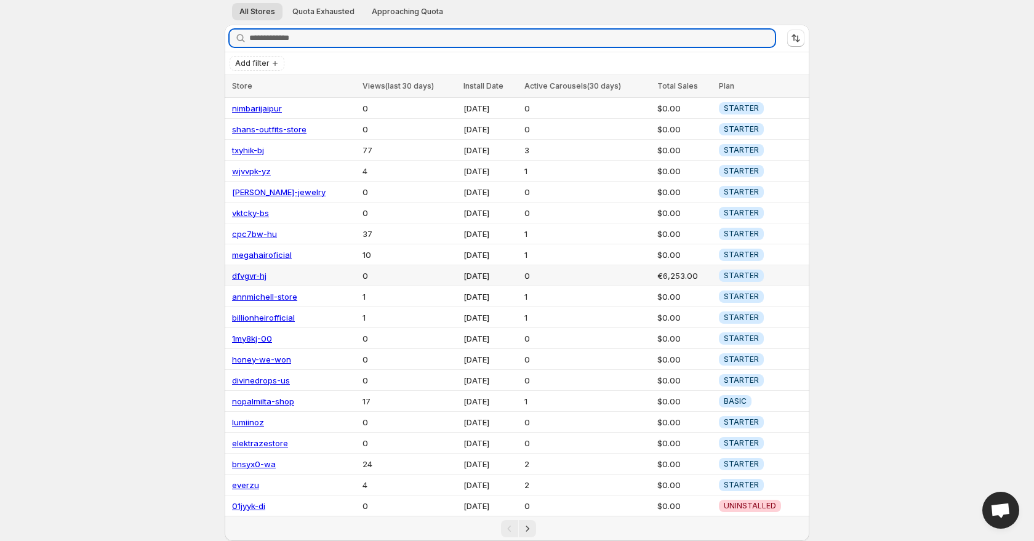
click at [264, 277] on link "dfvgvr-hj" at bounding box center [249, 276] width 34 height 10
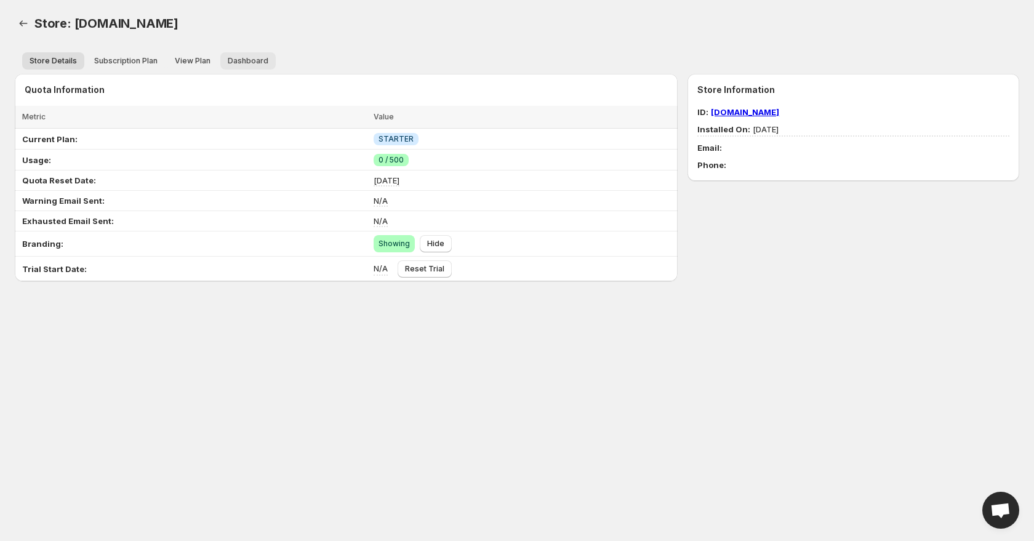
click at [254, 62] on span "Dashboard" at bounding box center [248, 61] width 41 height 10
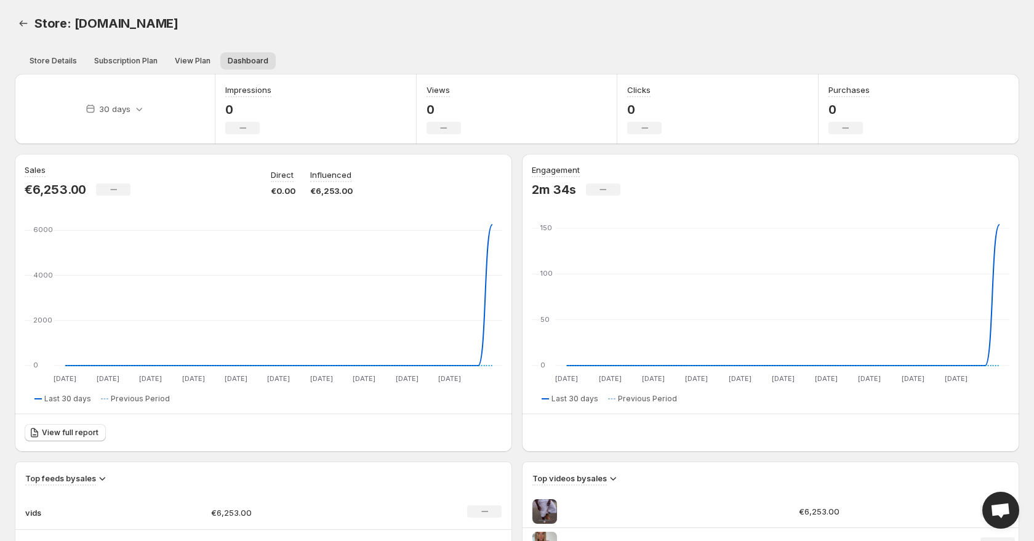
click at [172, 26] on span "Store: [DOMAIN_NAME]" at bounding box center [106, 23] width 144 height 15
click at [179, 25] on span "Store: [DOMAIN_NAME]" at bounding box center [106, 23] width 144 height 15
drag, startPoint x: 225, startPoint y: 23, endPoint x: 71, endPoint y: 20, distance: 153.4
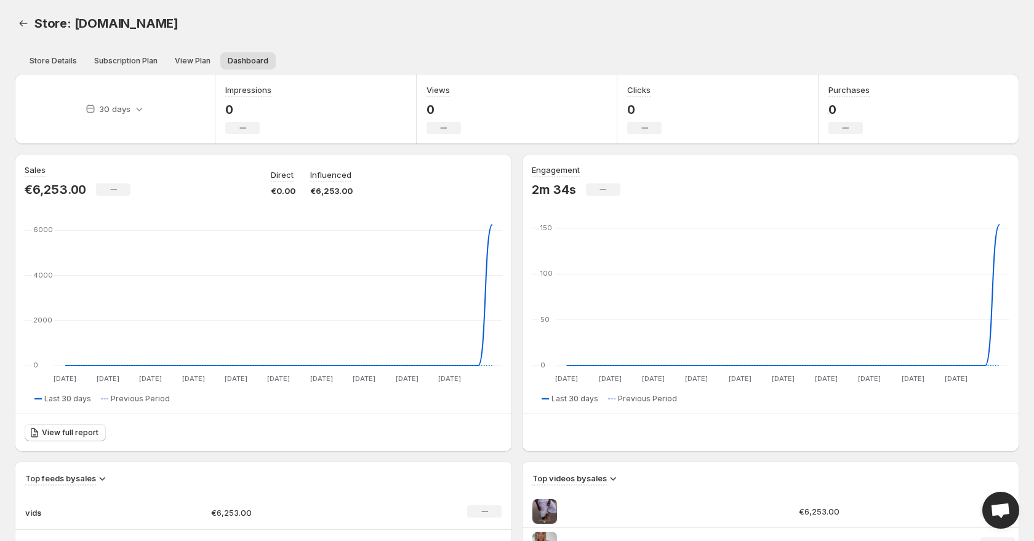
click at [71, 20] on div "Store: [DOMAIN_NAME]" at bounding box center [315, 23] width 562 height 17
copy span "[DOMAIN_NAME]"
click at [53, 62] on span "Store Details" at bounding box center [53, 61] width 47 height 10
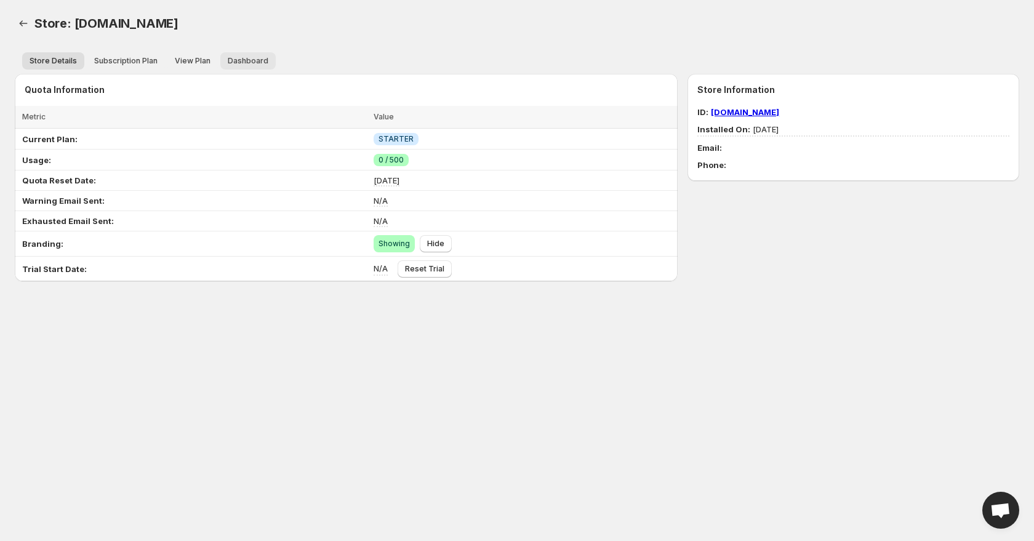
click at [257, 62] on span "Dashboard" at bounding box center [248, 61] width 41 height 10
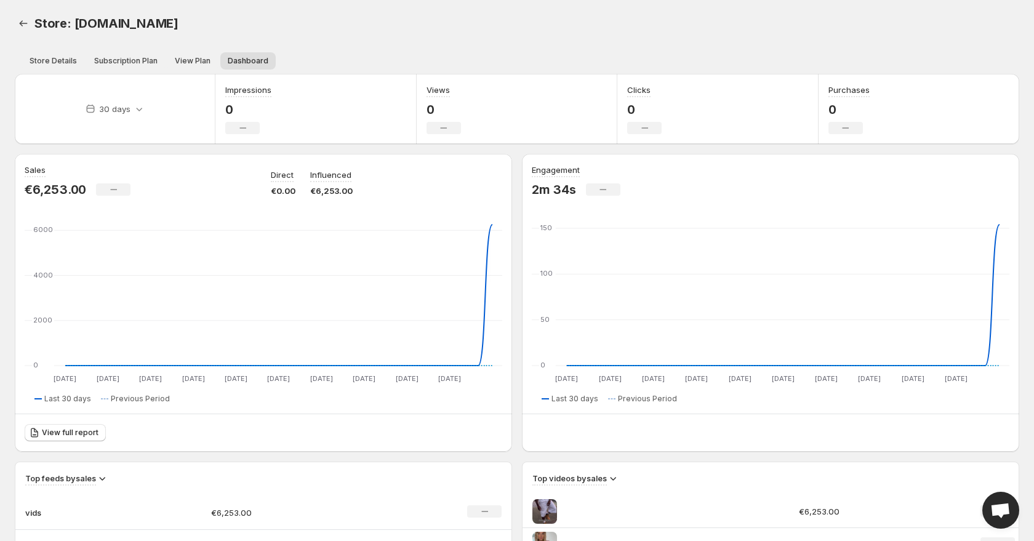
click at [322, 193] on p "€6,253.00" at bounding box center [331, 191] width 42 height 12
click at [377, 9] on div "Store: [DOMAIN_NAME]. This page is ready Store: [DOMAIN_NAME]" at bounding box center [517, 23] width 1005 height 47
click at [152, 20] on span "Store: [DOMAIN_NAME]" at bounding box center [106, 23] width 144 height 15
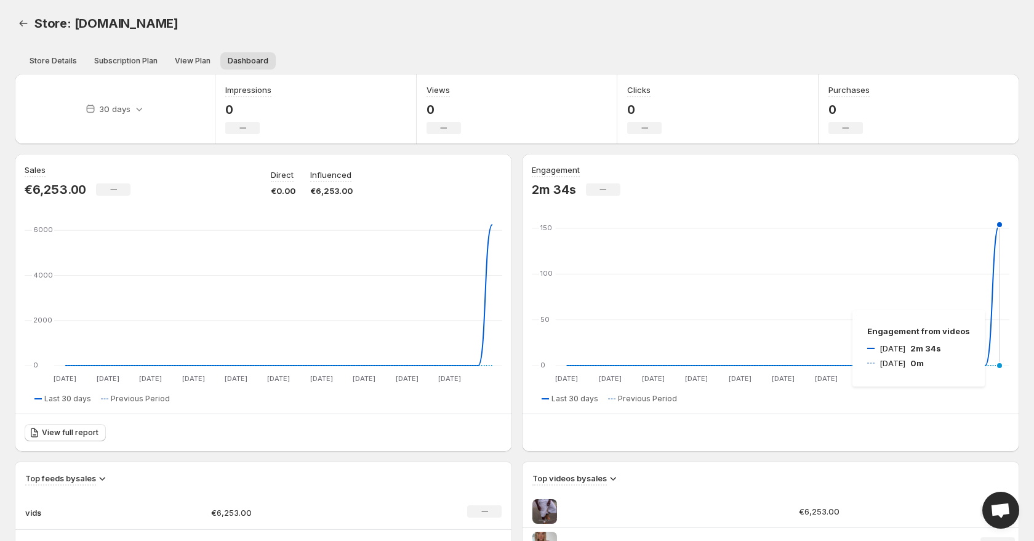
click at [152, 20] on span "Store: [DOMAIN_NAME]" at bounding box center [106, 23] width 144 height 15
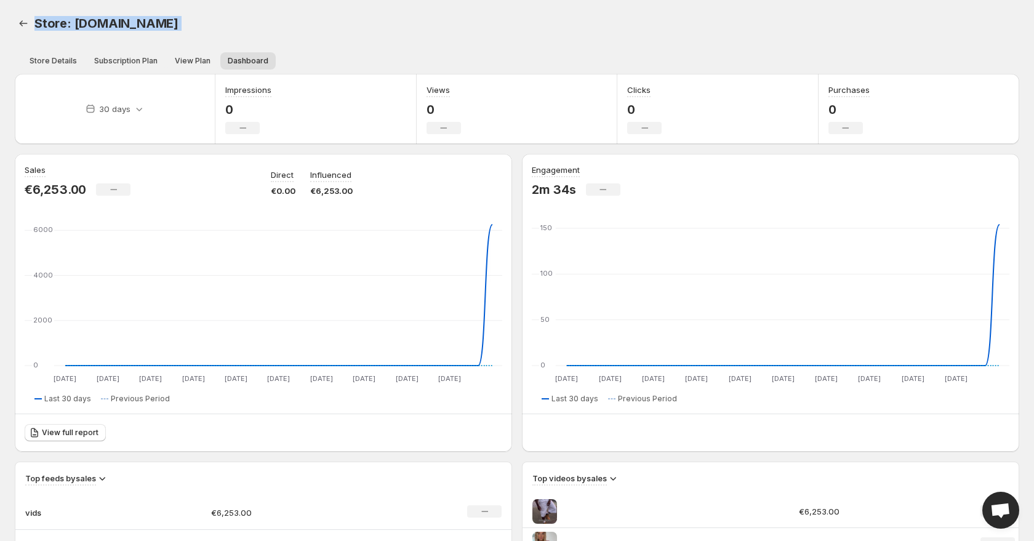
click at [177, 23] on span "Store: [DOMAIN_NAME]" at bounding box center [106, 23] width 144 height 15
drag, startPoint x: 226, startPoint y: 20, endPoint x: 74, endPoint y: 22, distance: 152.1
click at [74, 22] on div "Store: [DOMAIN_NAME]" at bounding box center [315, 23] width 562 height 17
copy span "[DOMAIN_NAME]"
click at [23, 29] on icon "Back" at bounding box center [23, 23] width 12 height 12
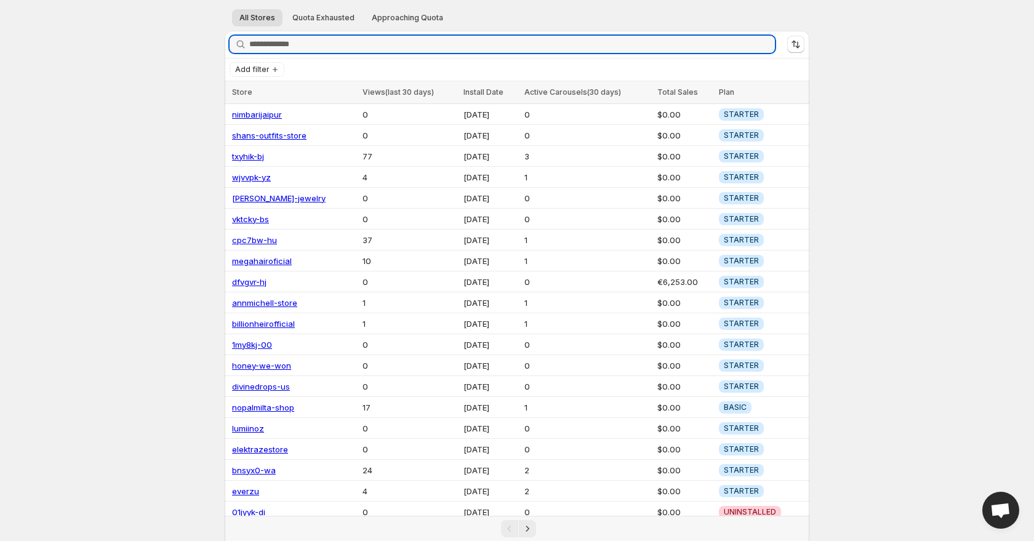
scroll to position [57, 0]
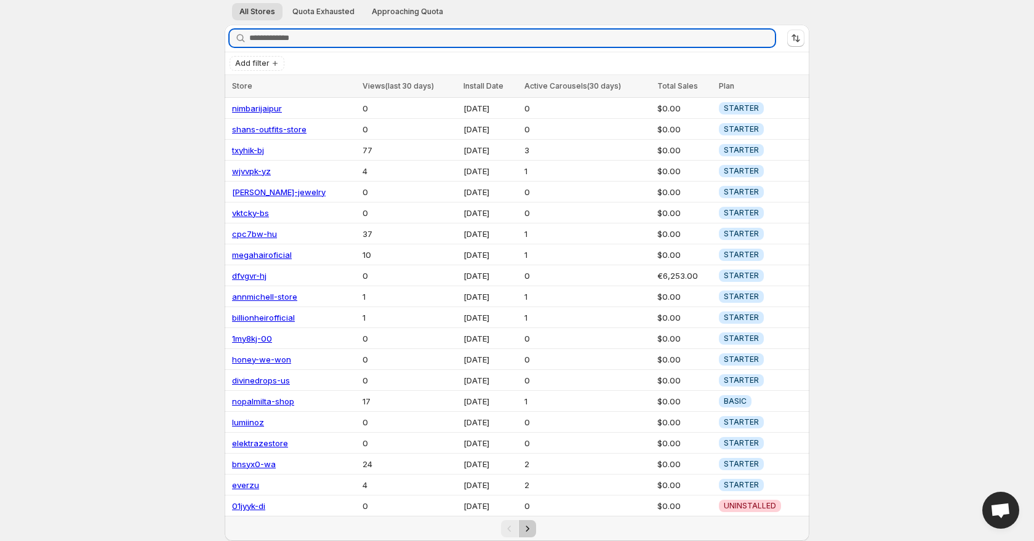
click at [531, 528] on icon "Next" at bounding box center [527, 529] width 12 height 12
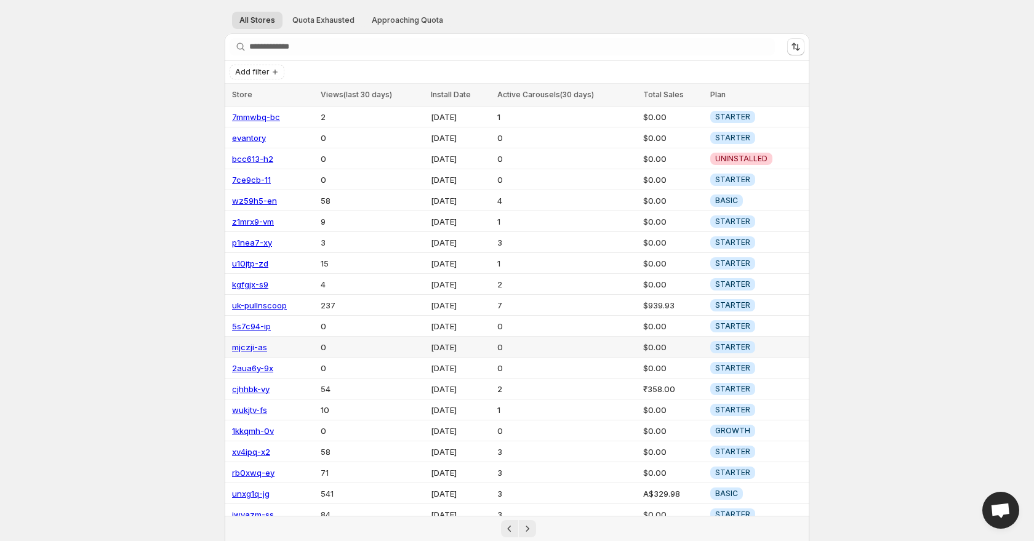
scroll to position [57, 0]
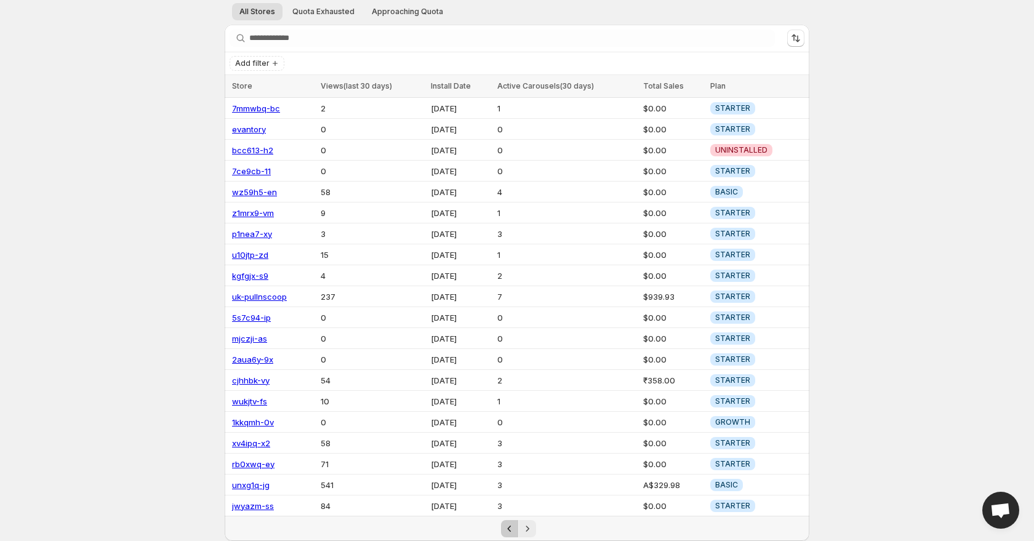
click at [504, 526] on icon "Previous" at bounding box center [510, 529] width 12 height 12
click at [506, 530] on icon "Previous" at bounding box center [510, 529] width 12 height 12
click at [510, 530] on icon "Previous" at bounding box center [510, 529] width 12 height 12
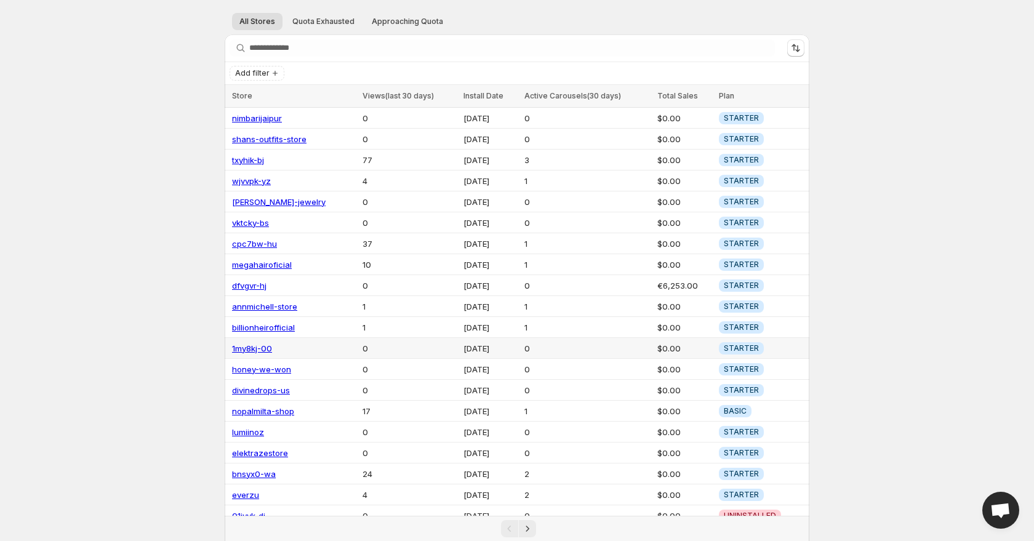
scroll to position [57, 0]
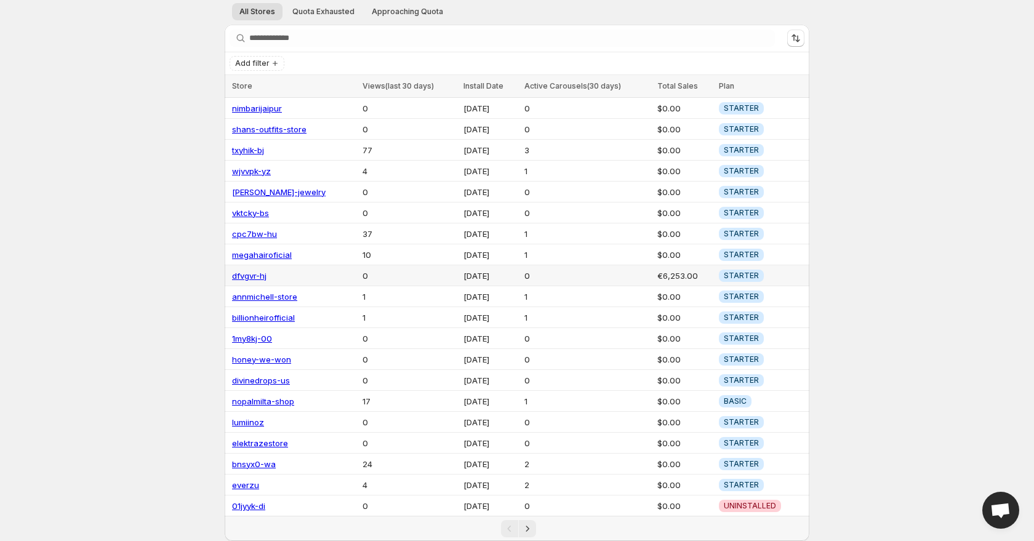
click at [250, 279] on link "dfvgvr-hj" at bounding box center [249, 276] width 34 height 10
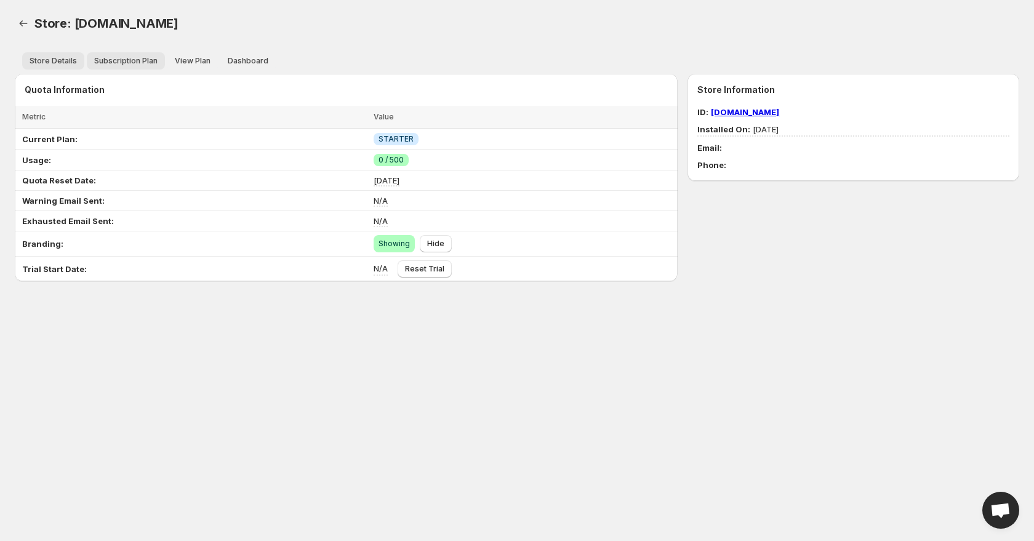
click at [142, 61] on span "Subscription Plan" at bounding box center [125, 61] width 63 height 10
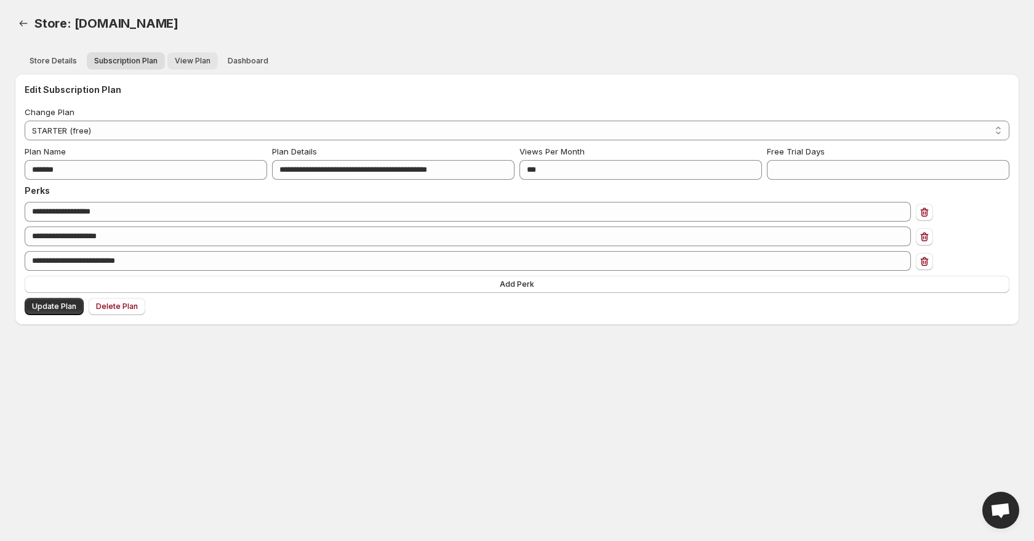
click at [185, 60] on span "View Plan" at bounding box center [193, 61] width 36 height 10
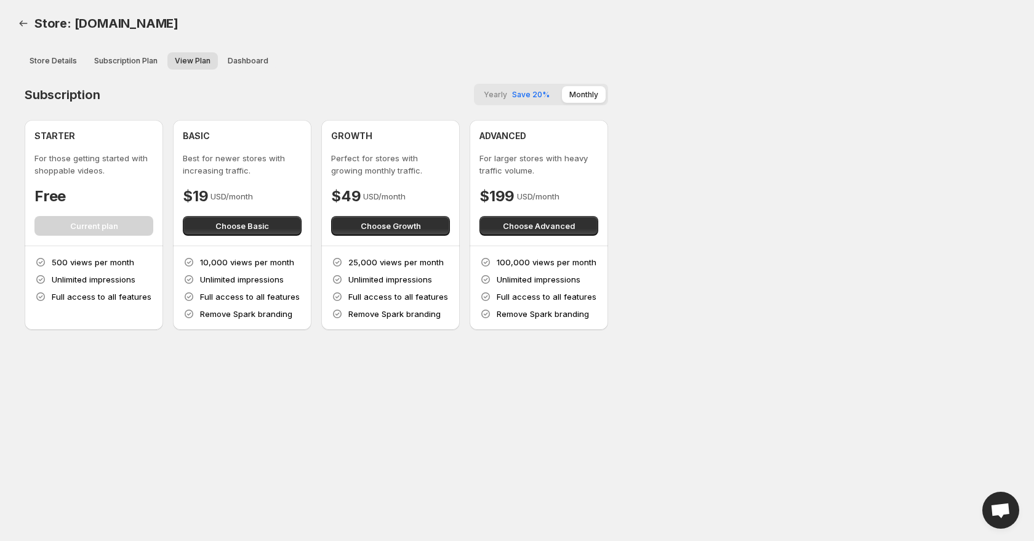
click at [239, 47] on div "Store Details Subscription Plan View Plan Dashboard More views Store Details Su…" at bounding box center [517, 60] width 1005 height 27
click at [241, 60] on span "Dashboard" at bounding box center [248, 61] width 41 height 10
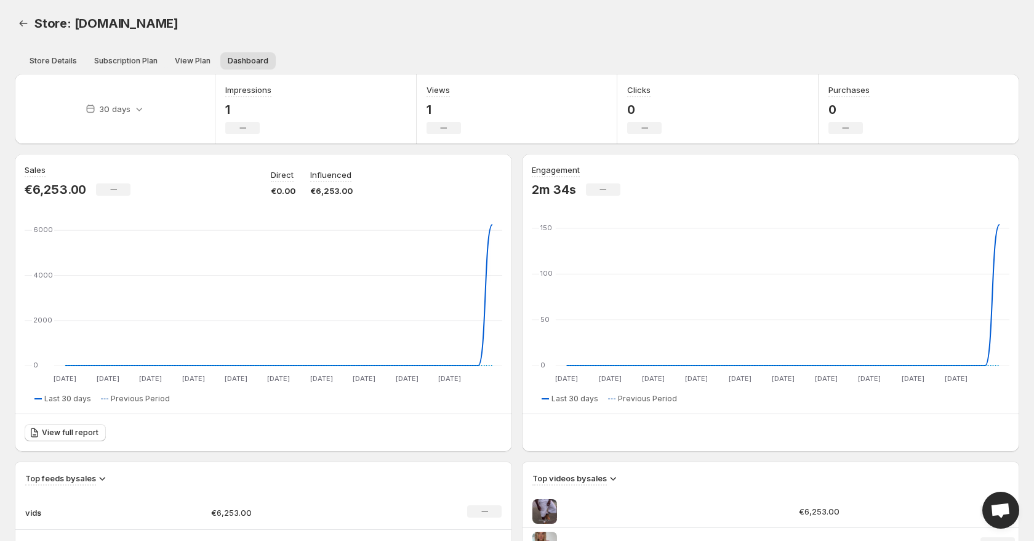
click at [48, 188] on p "€6,253.00" at bounding box center [56, 189] width 62 height 15
click at [49, 186] on p "€6,253.00" at bounding box center [56, 189] width 62 height 15
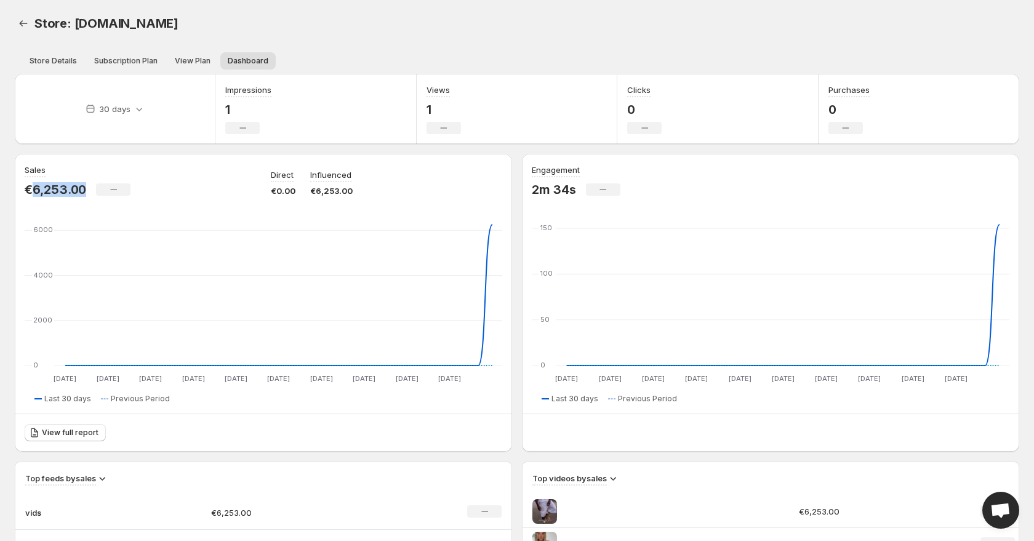
click at [49, 186] on p "€6,253.00" at bounding box center [56, 189] width 62 height 15
click at [23, 26] on icon "Back" at bounding box center [23, 23] width 12 height 12
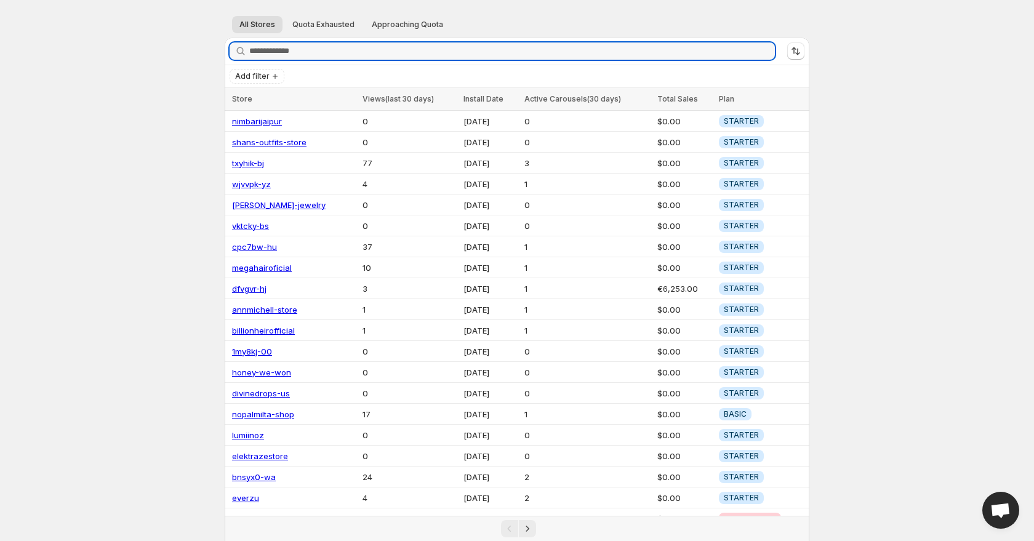
scroll to position [57, 0]
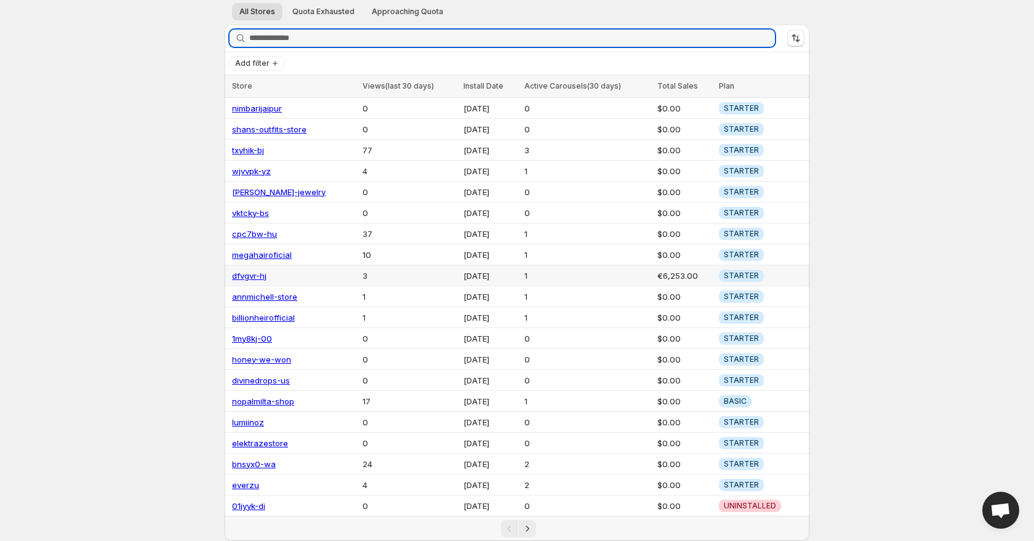
click at [679, 275] on td "€6,253.00" at bounding box center [685, 275] width 62 height 21
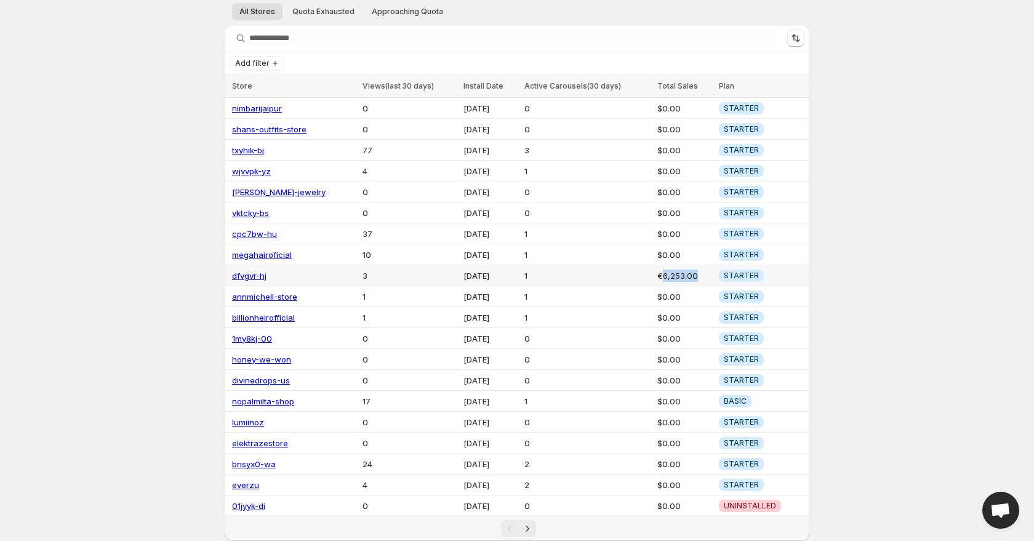
click at [679, 275] on td "€6,253.00" at bounding box center [685, 275] width 62 height 21
click at [674, 276] on td "€6,253.00" at bounding box center [685, 275] width 62 height 21
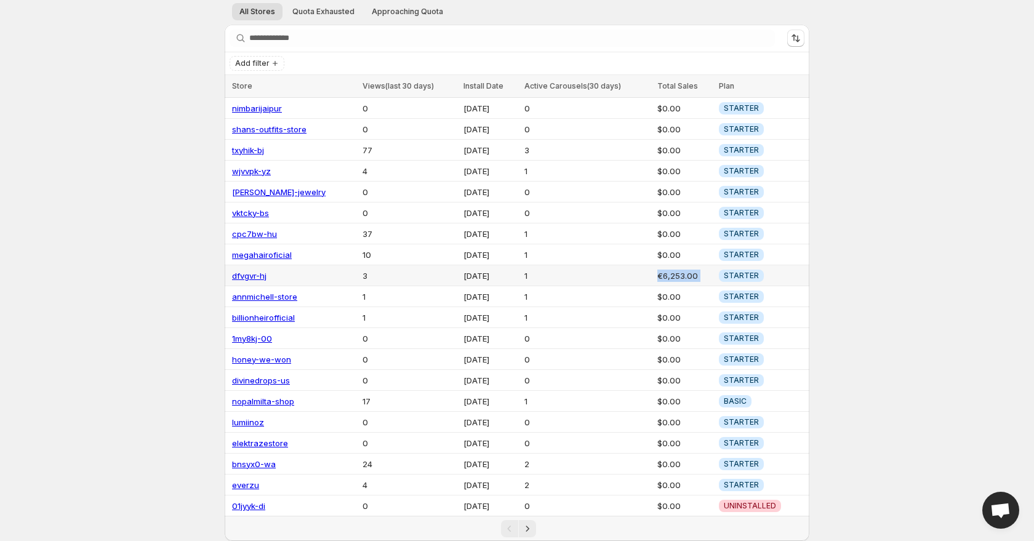
click at [657, 276] on td "€6,253.00" at bounding box center [685, 275] width 62 height 21
click at [533, 527] on icon "Next" at bounding box center [527, 529] width 12 height 12
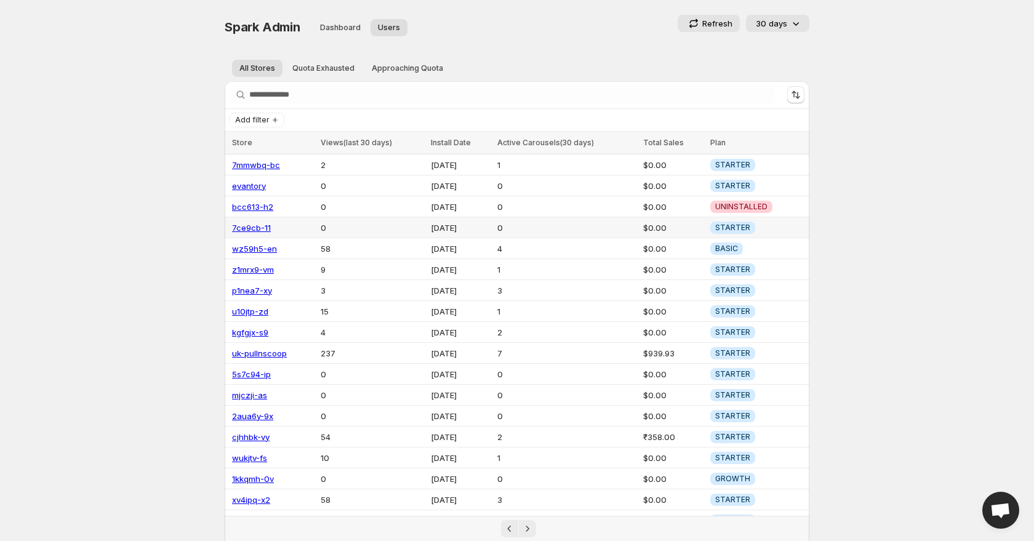
scroll to position [57, 0]
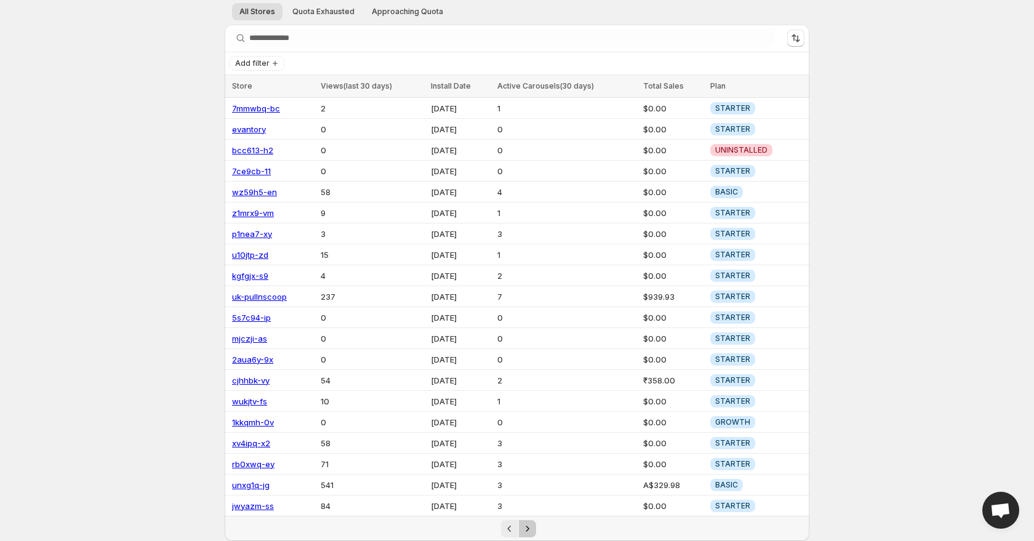
click at [523, 528] on icon "Next" at bounding box center [527, 529] width 12 height 12
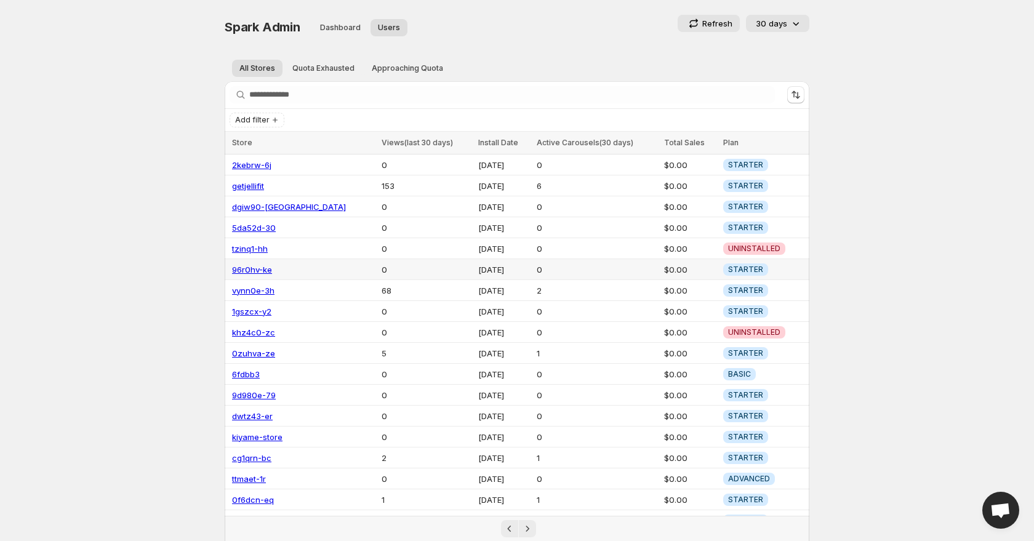
scroll to position [57, 0]
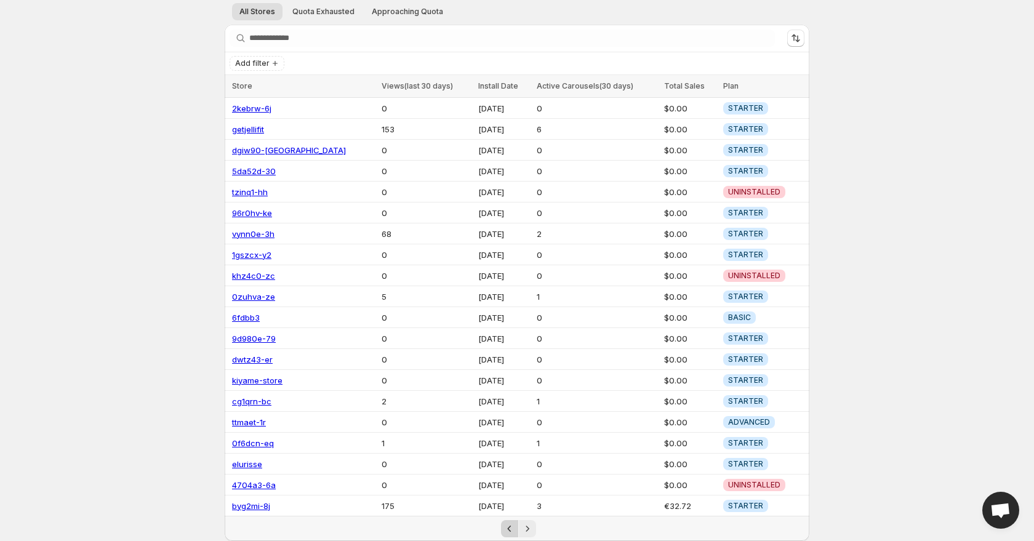
click at [514, 527] on icon "Previous" at bounding box center [510, 529] width 12 height 12
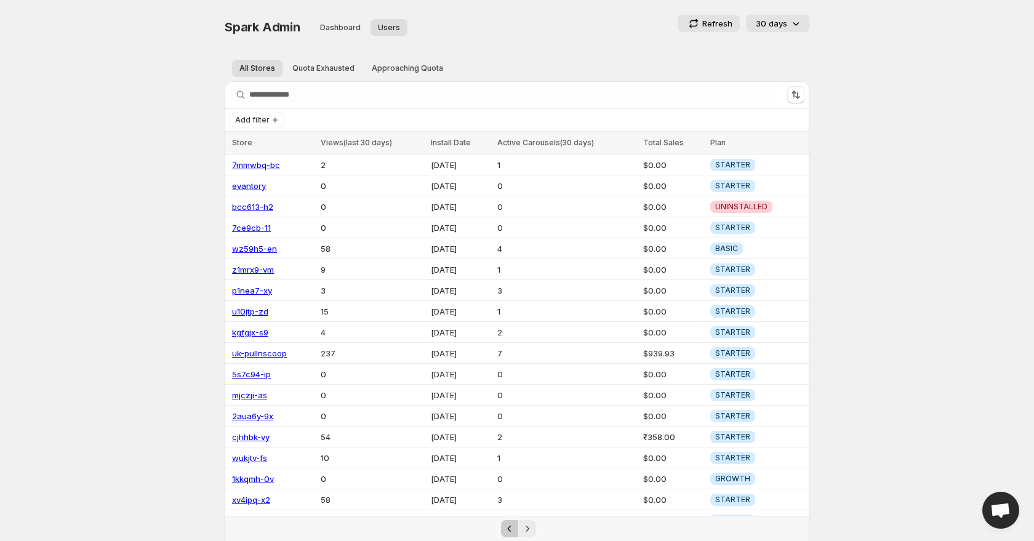
click at [514, 527] on icon "Previous" at bounding box center [510, 529] width 12 height 12
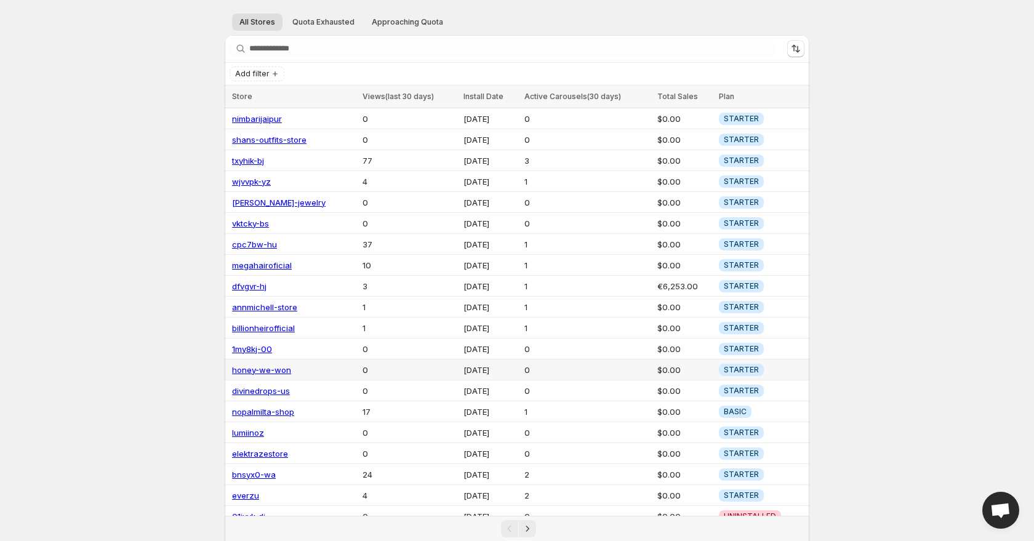
scroll to position [57, 0]
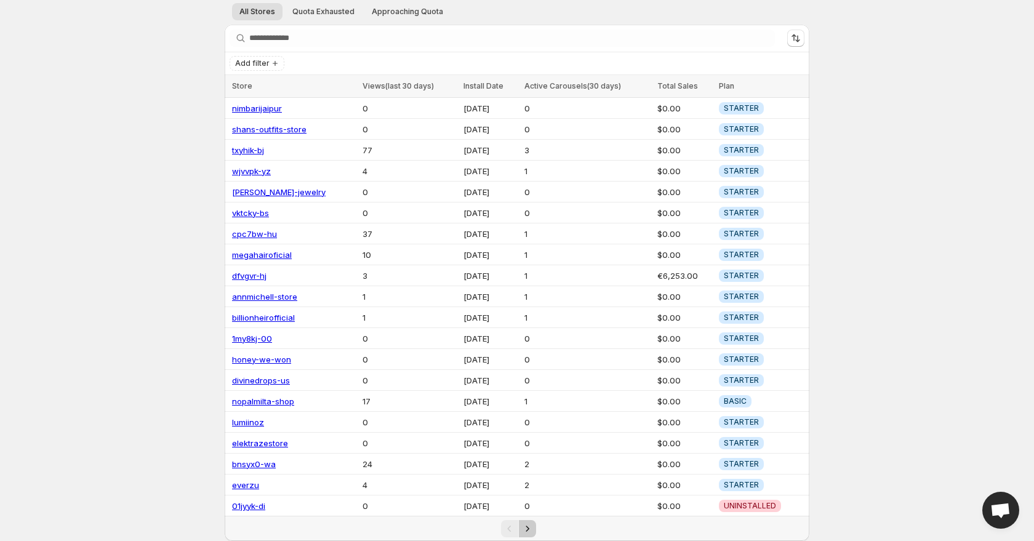
click at [529, 528] on icon "Next" at bounding box center [527, 529] width 12 height 12
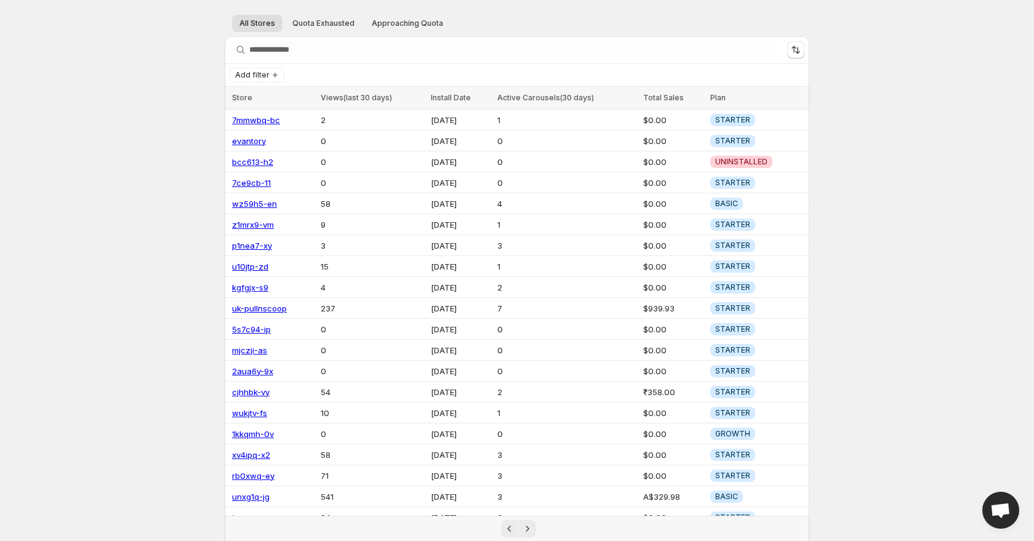
scroll to position [57, 0]
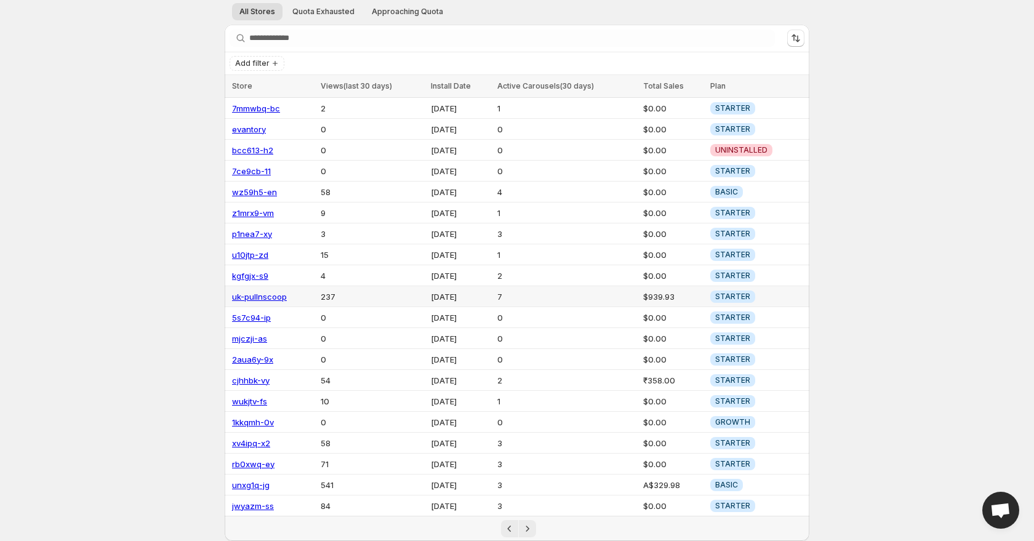
click at [252, 292] on link "uk-pullnscoop" at bounding box center [259, 297] width 55 height 10
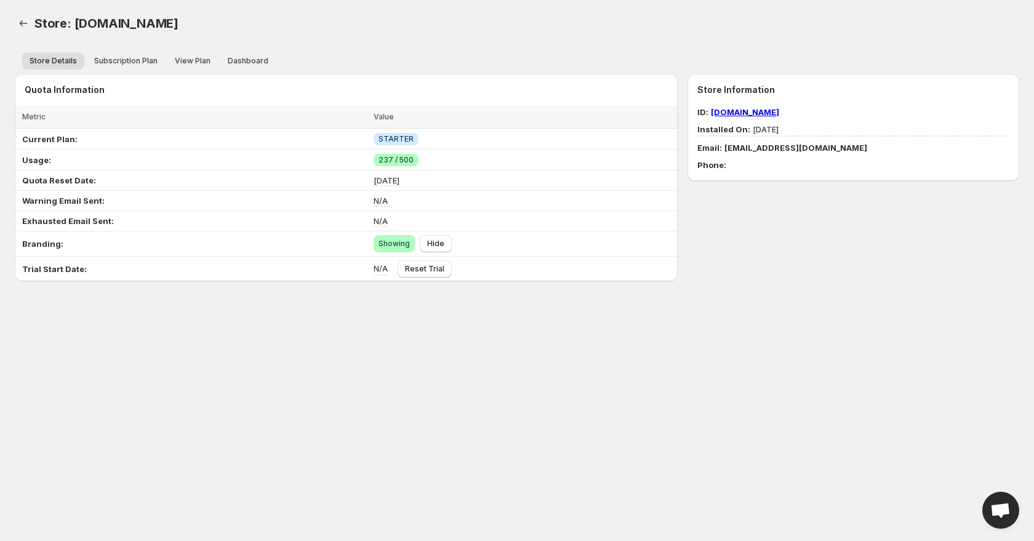
click at [723, 111] on link "[DOMAIN_NAME]" at bounding box center [745, 112] width 68 height 10
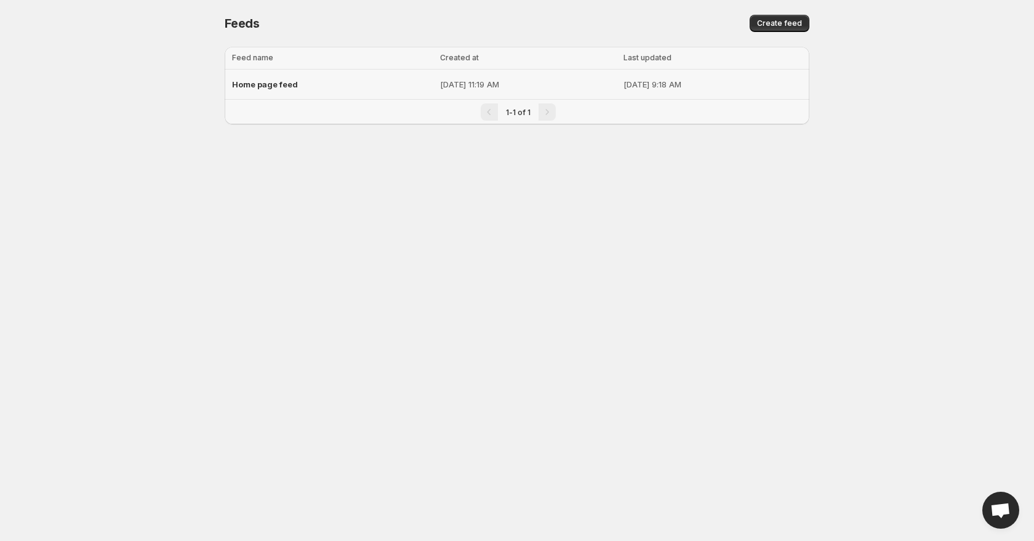
click at [321, 93] on div "Home page feed" at bounding box center [332, 84] width 201 height 22
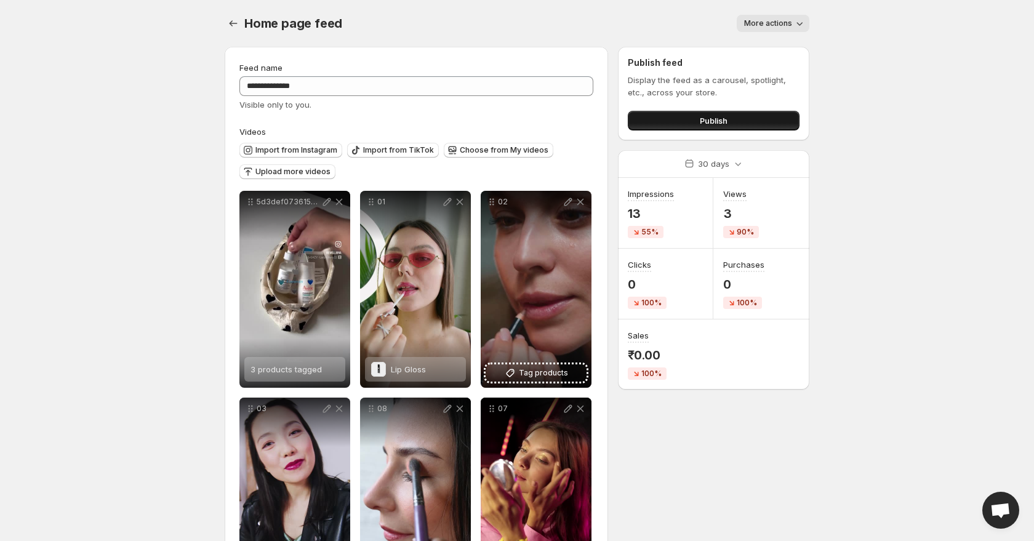
click at [690, 118] on button "Publish" at bounding box center [714, 121] width 172 height 20
click at [233, 23] on icon "Settings" at bounding box center [233, 23] width 12 height 12
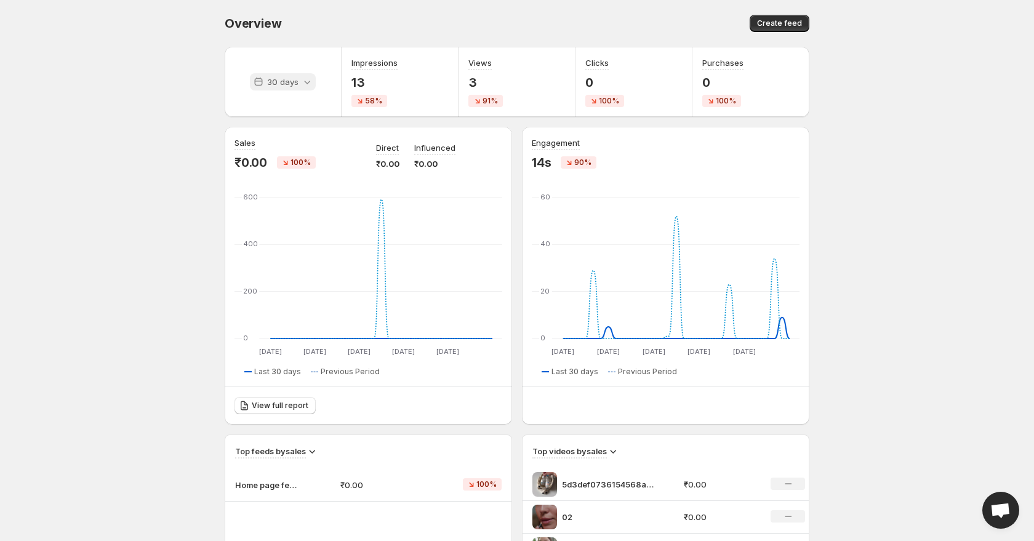
click at [302, 87] on icon at bounding box center [307, 82] width 12 height 12
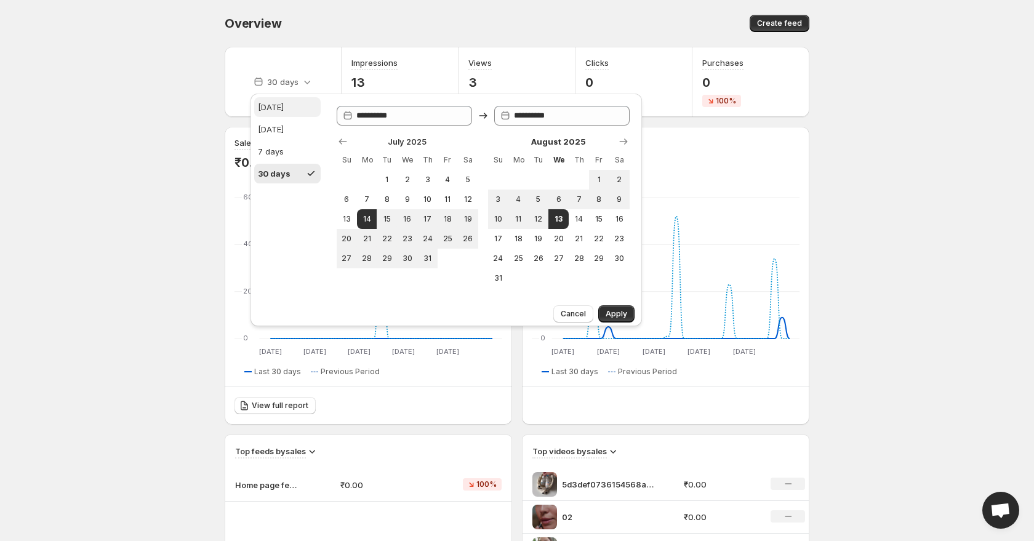
click at [300, 108] on button "[DATE]" at bounding box center [287, 107] width 66 height 20
type input "**********"
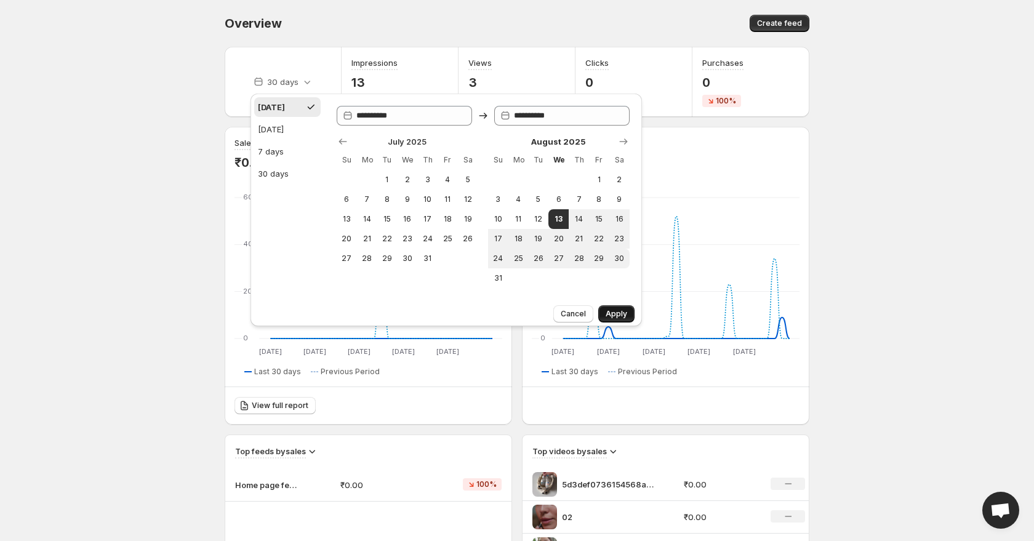
click at [611, 313] on span "Apply" at bounding box center [617, 314] width 22 height 10
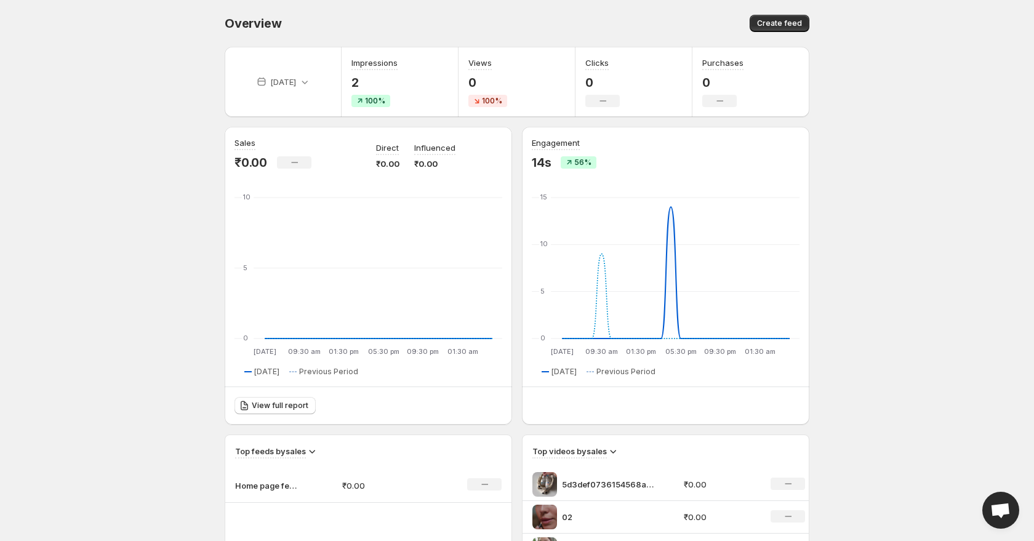
click at [159, 188] on body "Home Feeds Videos Subscription Settings Overview. This page is ready Overview C…" at bounding box center [517, 270] width 1034 height 541
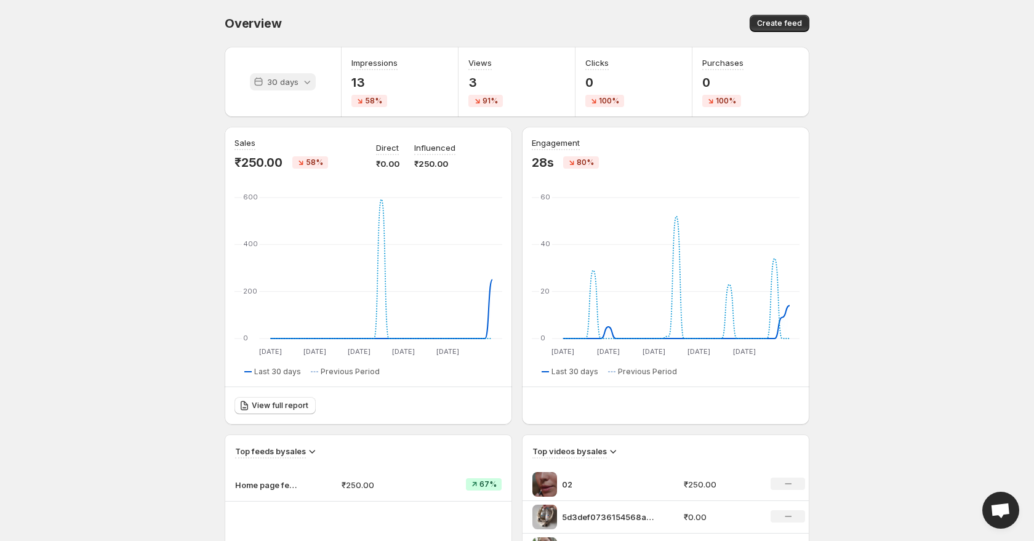
click at [289, 88] on div "30 days" at bounding box center [283, 81] width 66 height 17
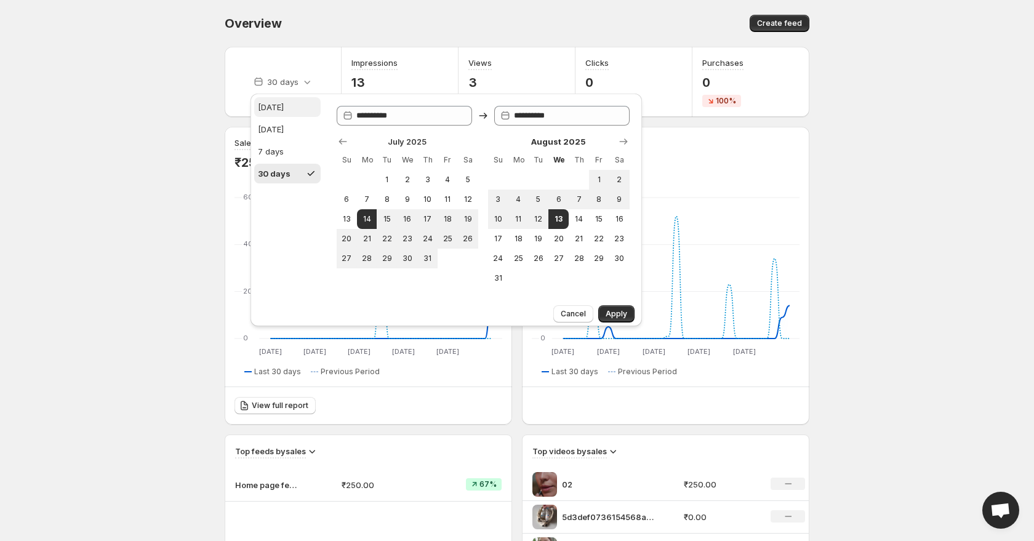
click at [289, 107] on button "Today" at bounding box center [287, 107] width 66 height 20
type input "**********"
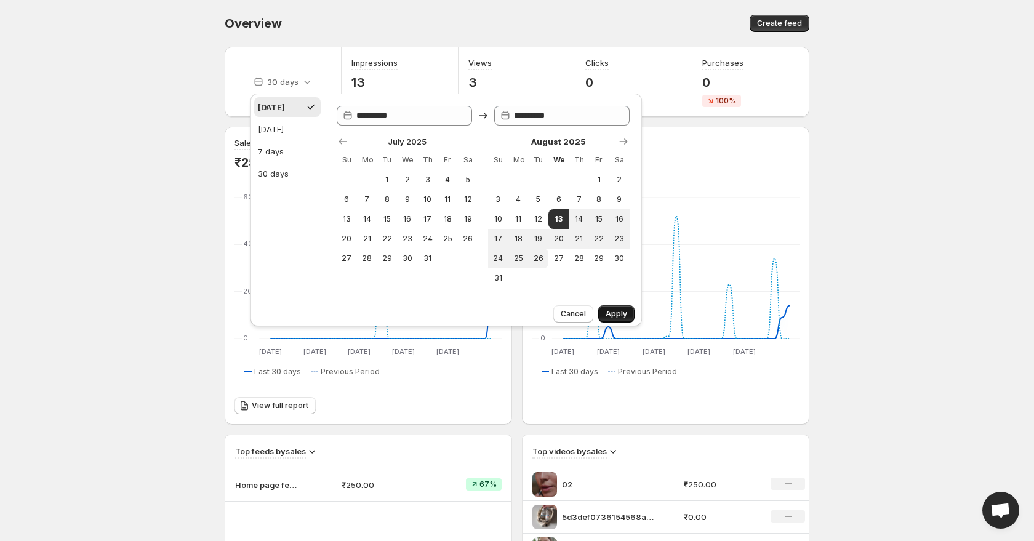
click at [619, 315] on span "Apply" at bounding box center [617, 314] width 22 height 10
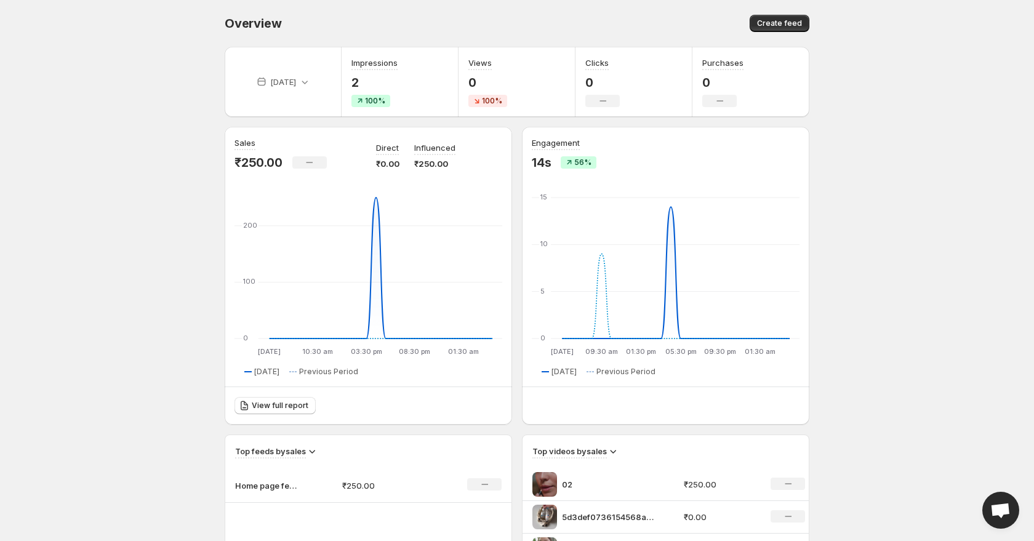
click at [898, 291] on body "Home Feeds Videos Subscription Settings Overview. This page is ready Overview C…" at bounding box center [517, 270] width 1034 height 541
